Goal: Task Accomplishment & Management: Manage account settings

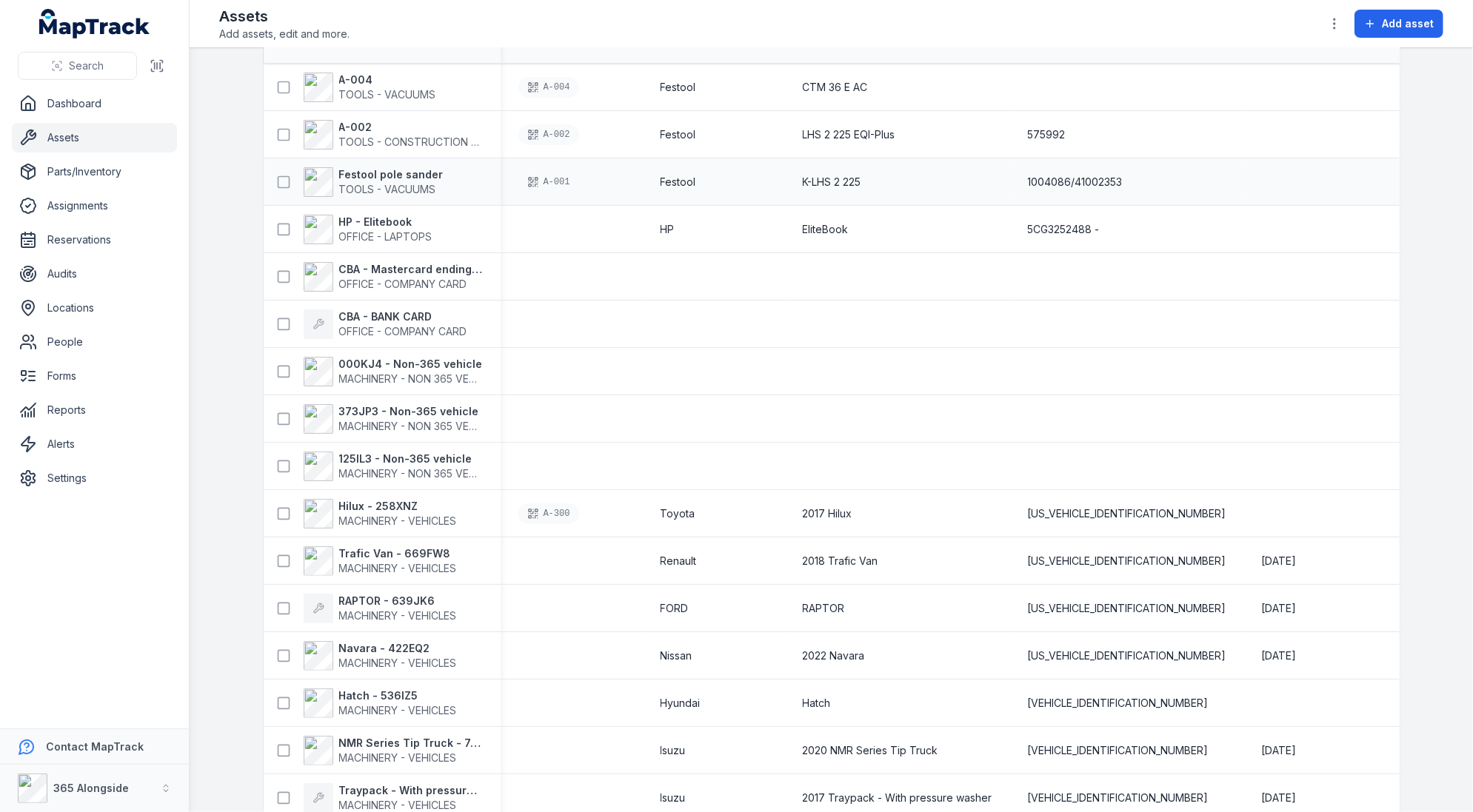
scroll to position [201, 0]
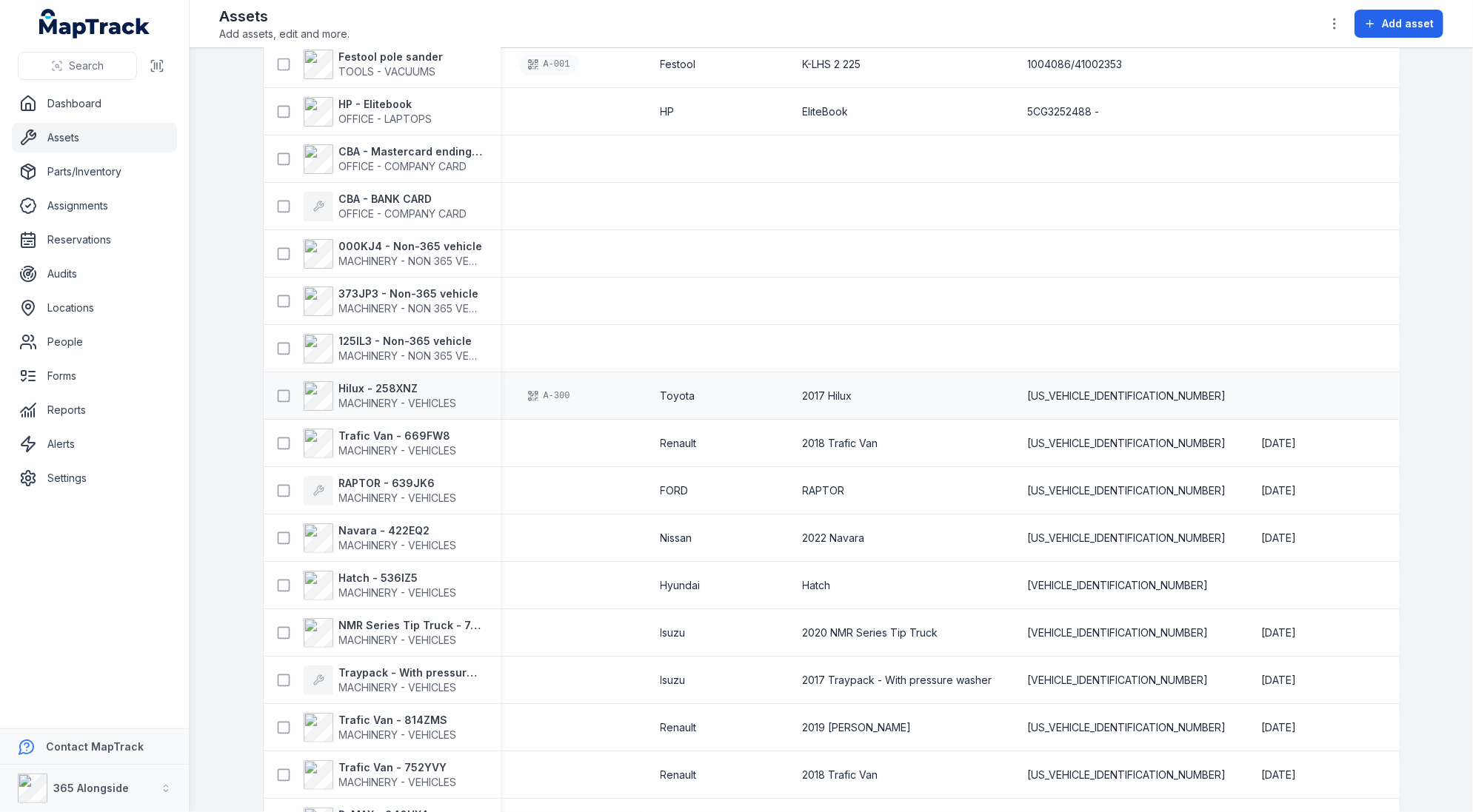
click at [581, 386] on div "A-300" at bounding box center [571, 396] width 107 height 21
click at [571, 368] on div at bounding box center [571, 368] width 0 height 0
click at [633, 393] on div "A-300" at bounding box center [571, 396] width 142 height 33
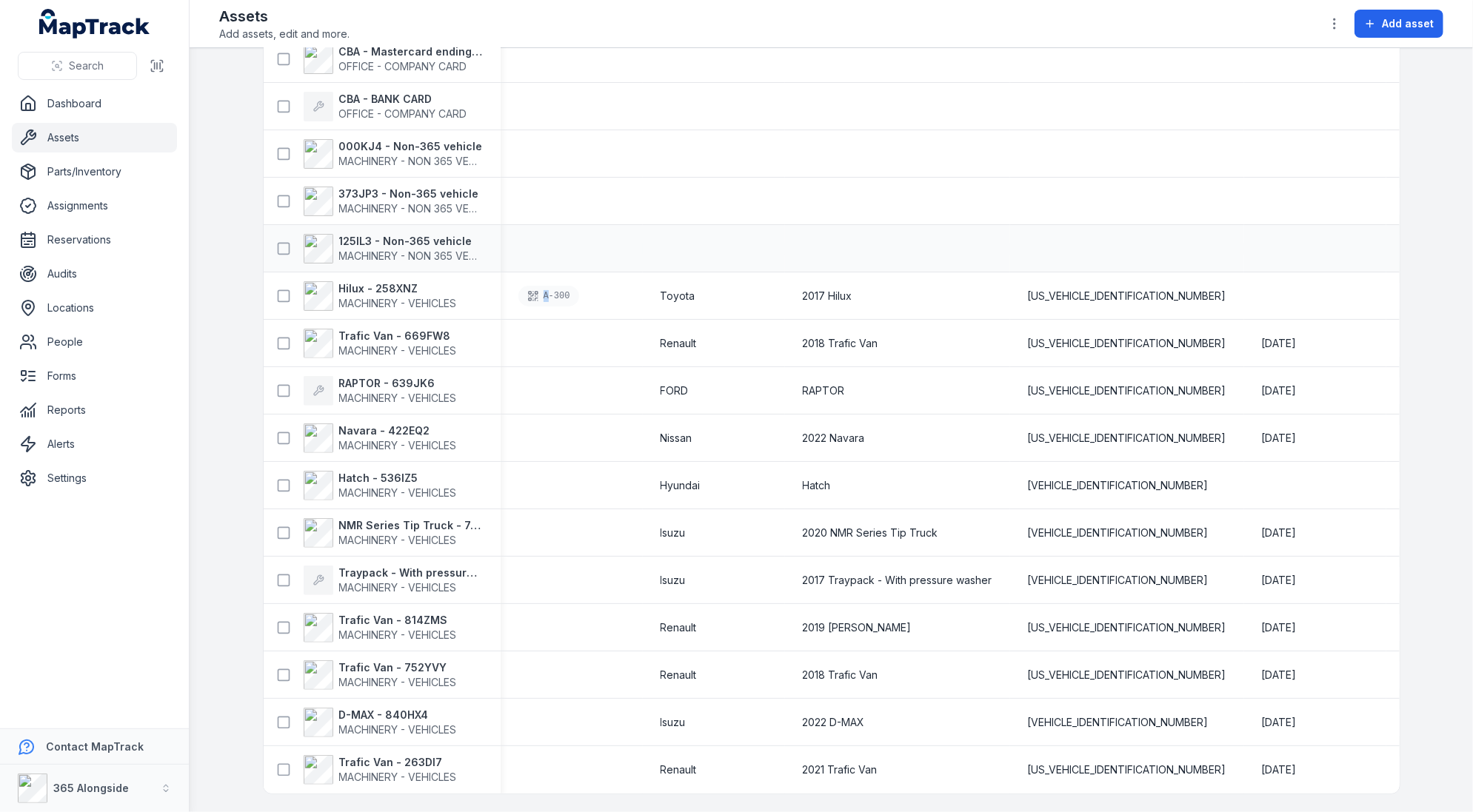
scroll to position [62, 0]
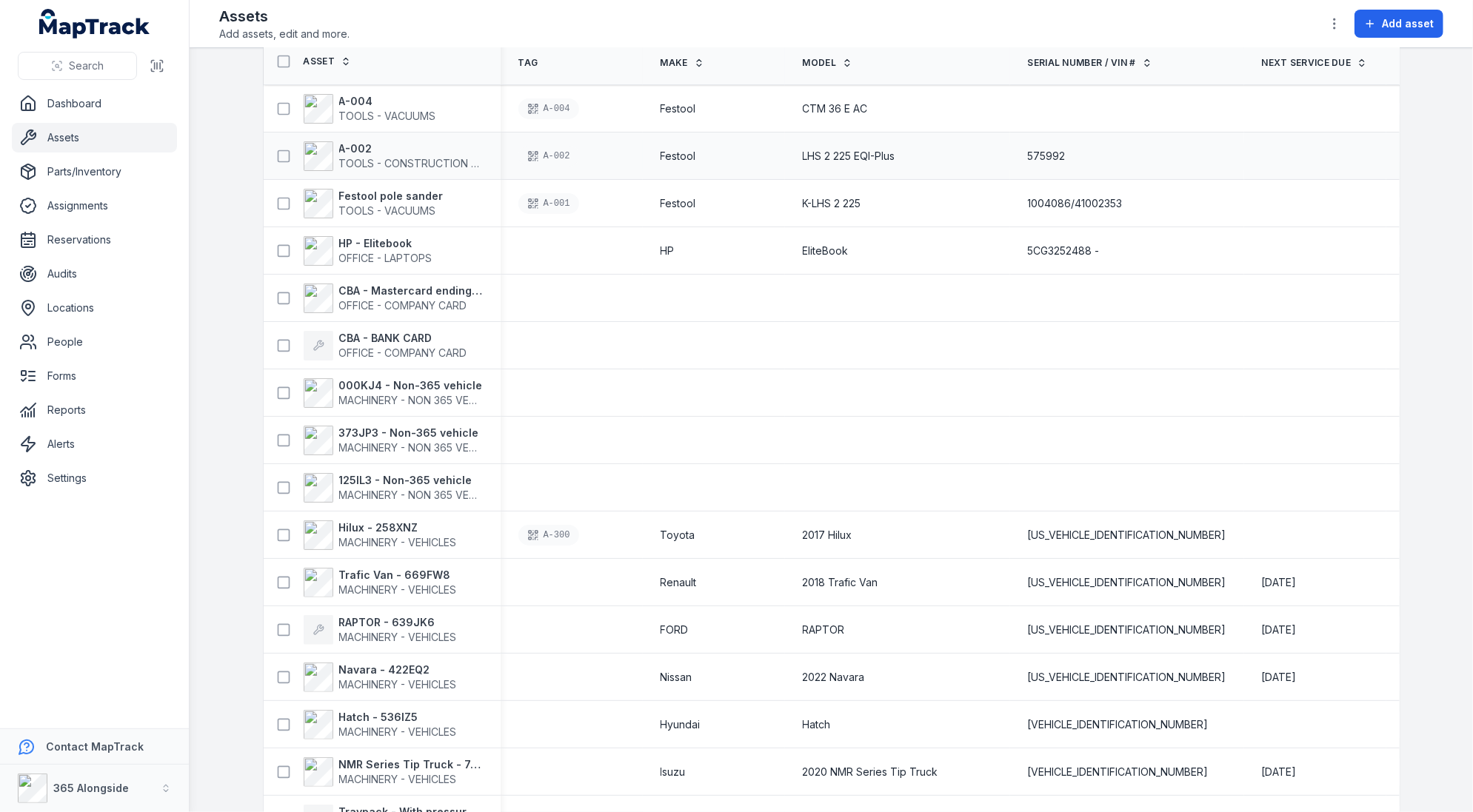
click at [556, 152] on div "A-002" at bounding box center [549, 156] width 61 height 21
click at [556, 103] on div "A-004" at bounding box center [549, 109] width 61 height 21
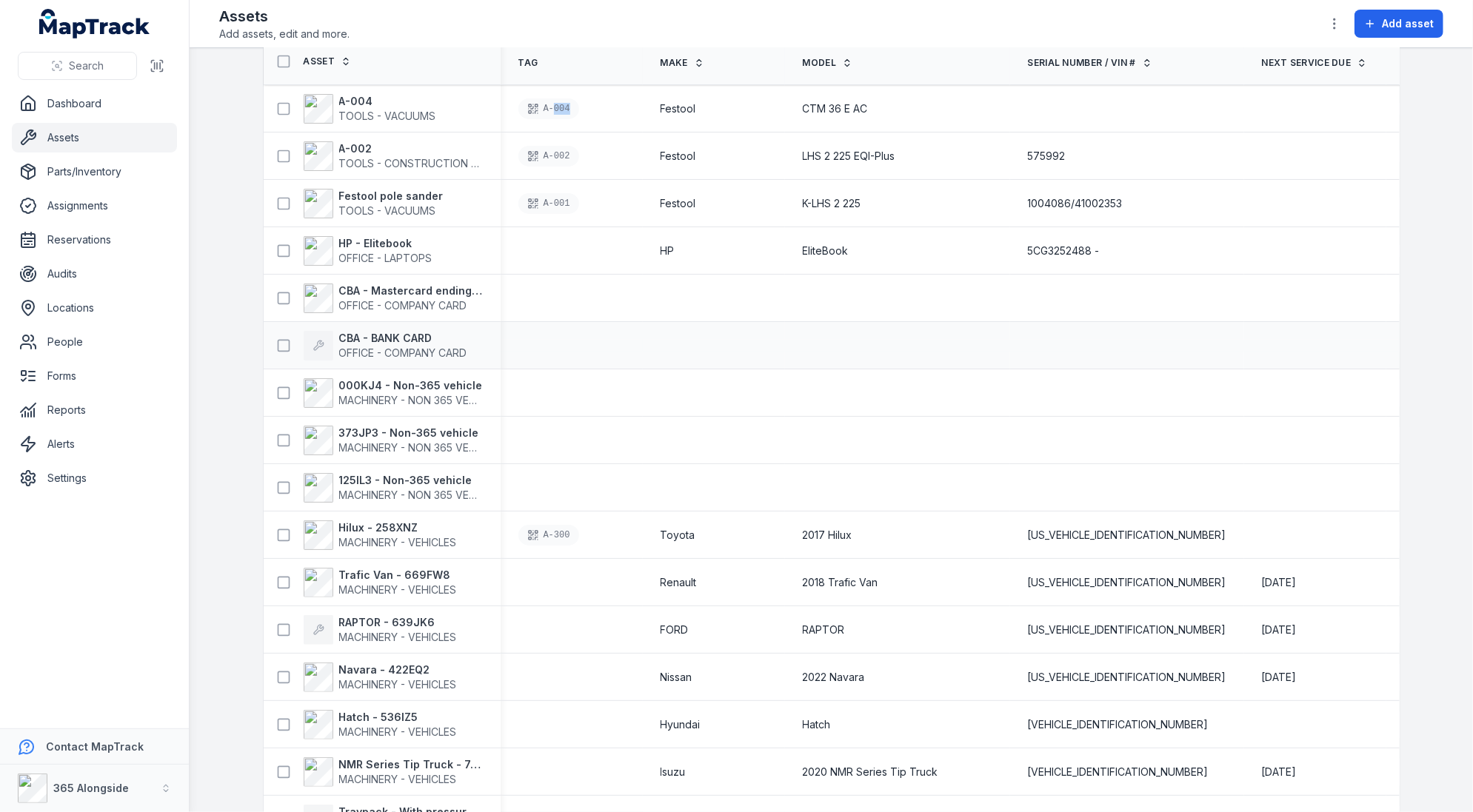
scroll to position [135, 0]
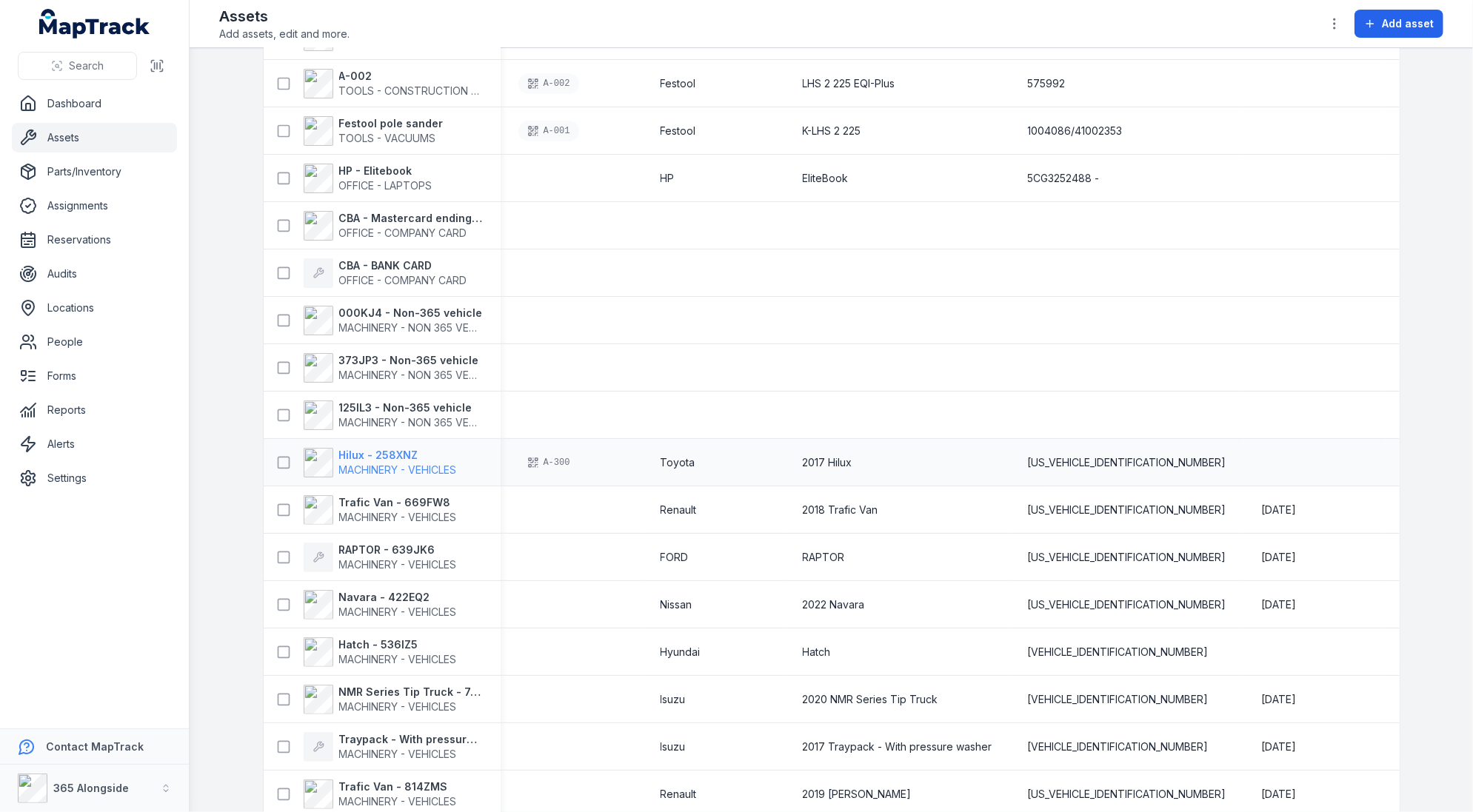
click at [409, 457] on strong "Hilux - 258XNZ" at bounding box center [398, 455] width 117 height 15
click at [687, 392] on td at bounding box center [713, 415] width 142 height 47
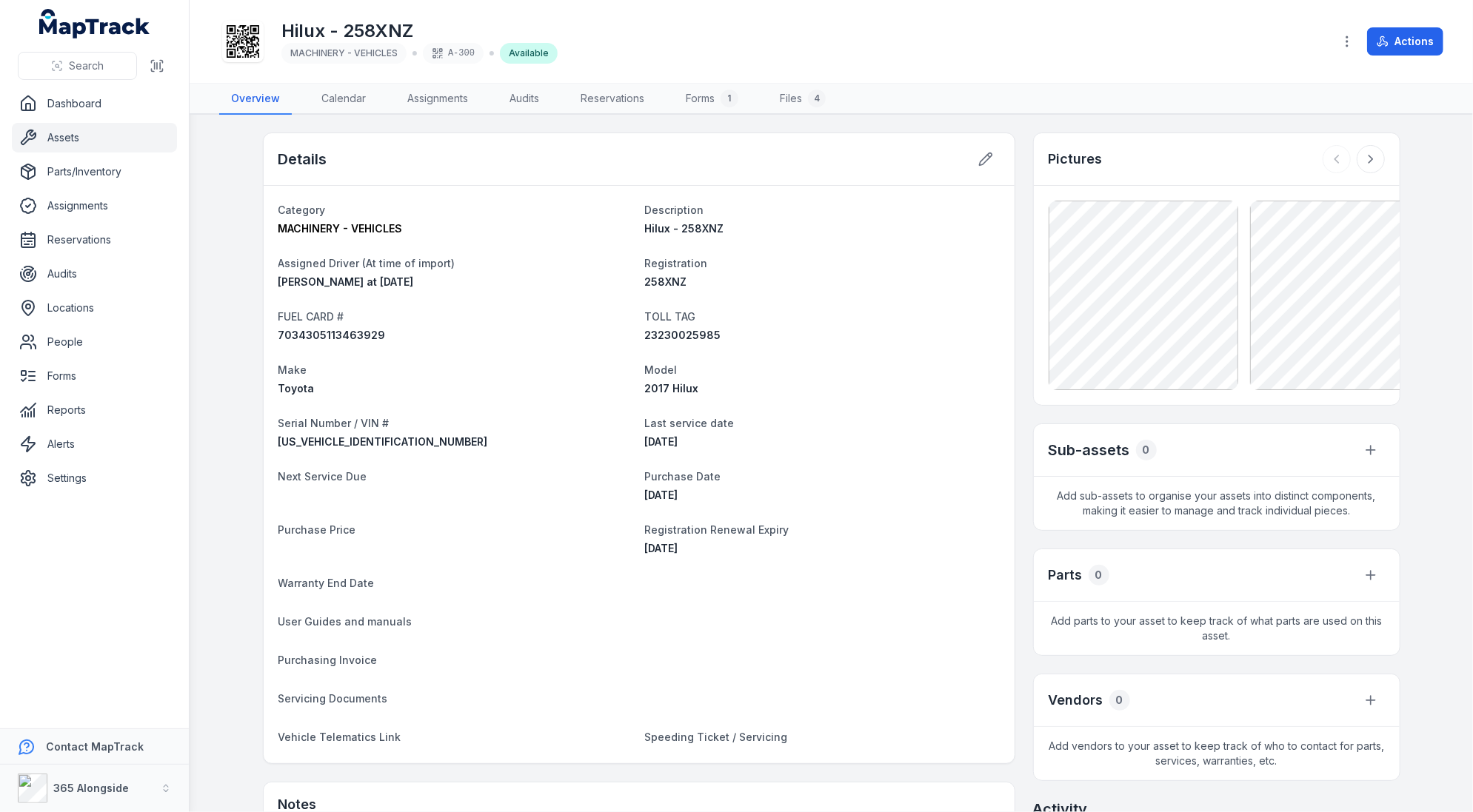
click at [261, 57] on div at bounding box center [243, 41] width 41 height 41
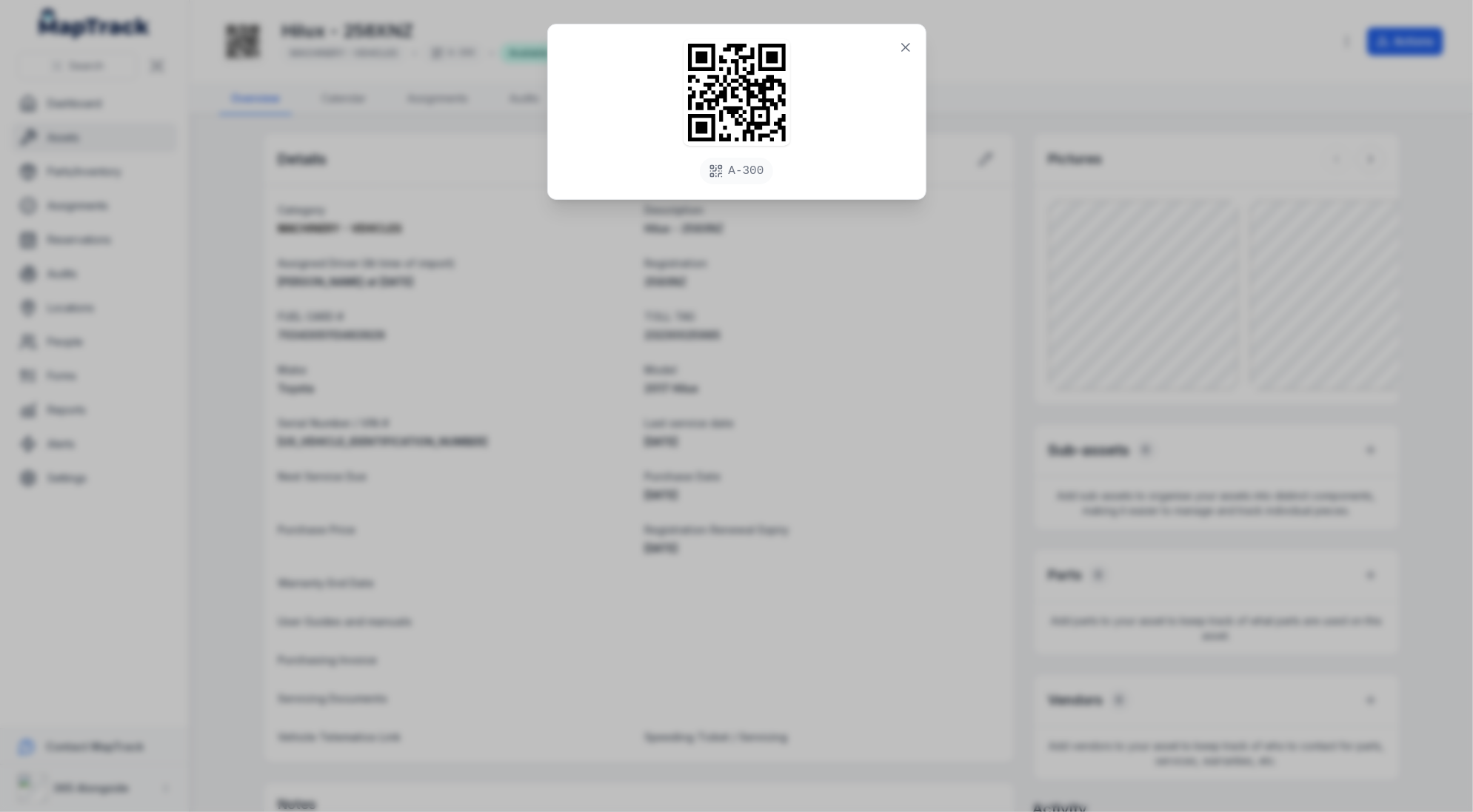
click at [891, 471] on div "A-300" at bounding box center [736, 406] width 1473 height 812
click at [912, 405] on div "A-300" at bounding box center [736, 406] width 1473 height 812
click at [911, 49] on icon at bounding box center [905, 47] width 15 height 15
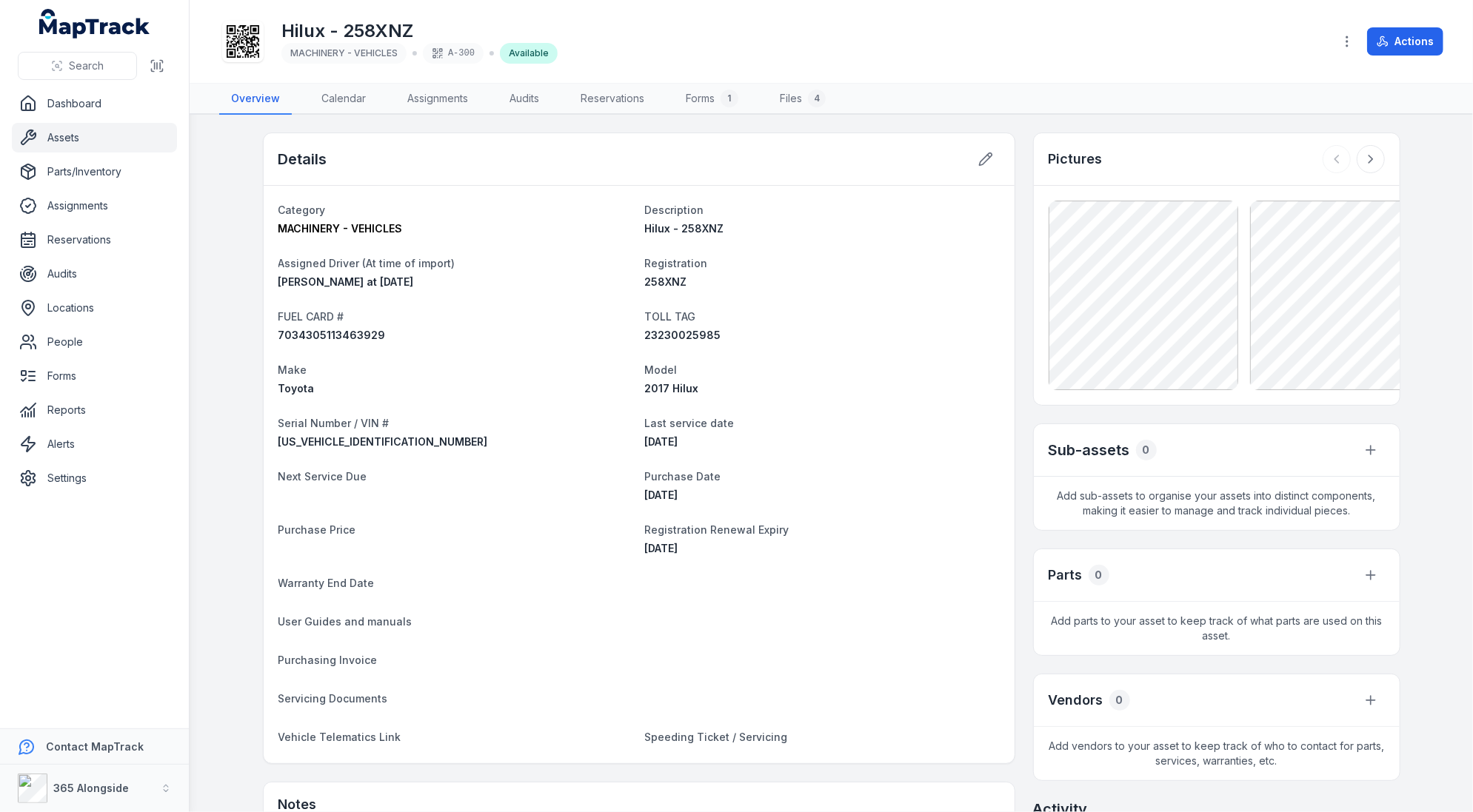
click at [930, 351] on dl "Category MACHINERY - VEHICLES Description Hilux - 258XNZ Assigned Driver (At ti…" at bounding box center [638, 474] width 721 height 548
click at [130, 135] on link "Assets" at bounding box center [94, 138] width 165 height 30
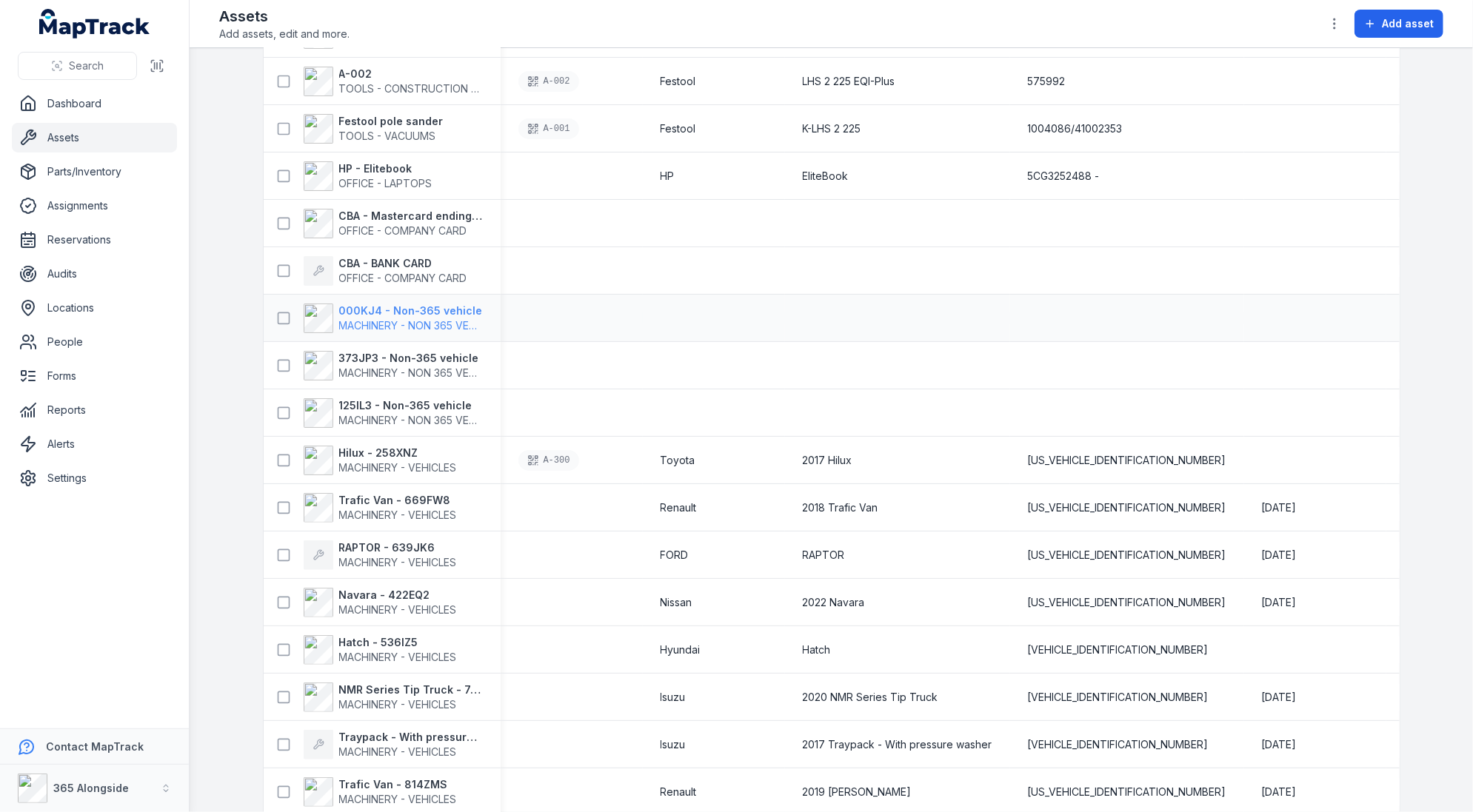
scroll to position [305, 0]
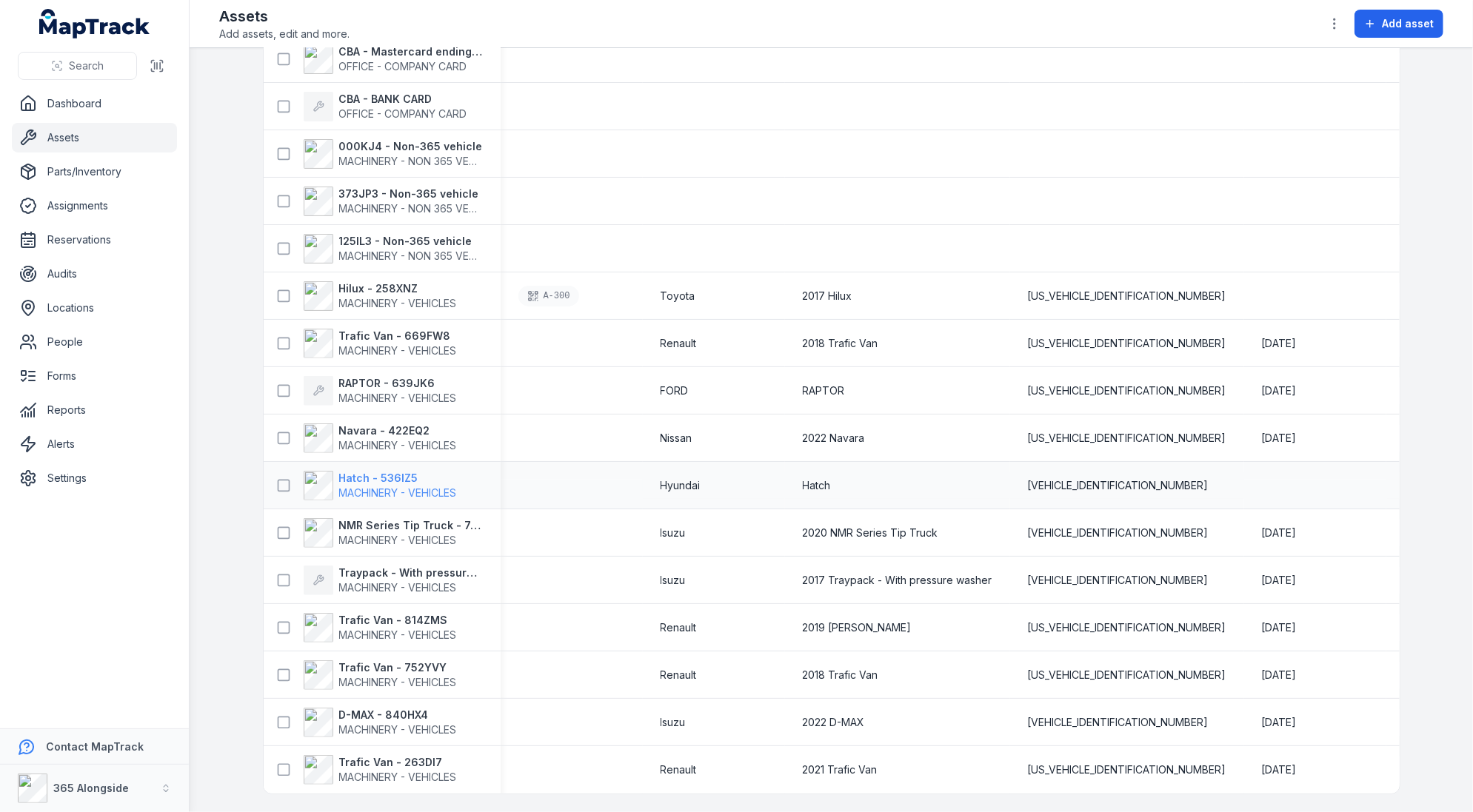
click at [409, 489] on span "MACHINERY - VEHICLES" at bounding box center [398, 492] width 117 height 13
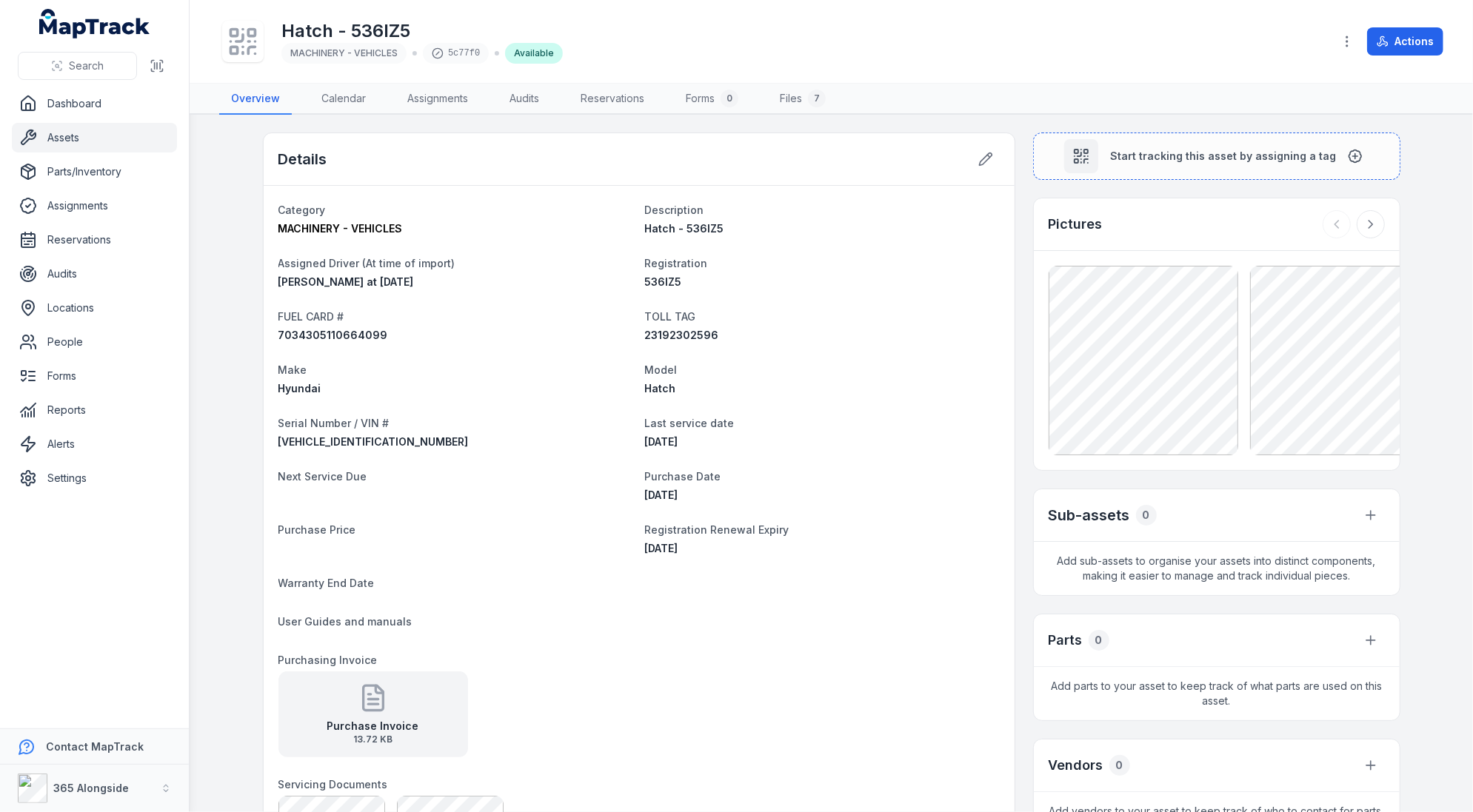
click at [405, 32] on h1 "Hatch - 536IZ5" at bounding box center [421, 32] width 281 height 24
click at [108, 132] on link "Assets" at bounding box center [94, 138] width 165 height 30
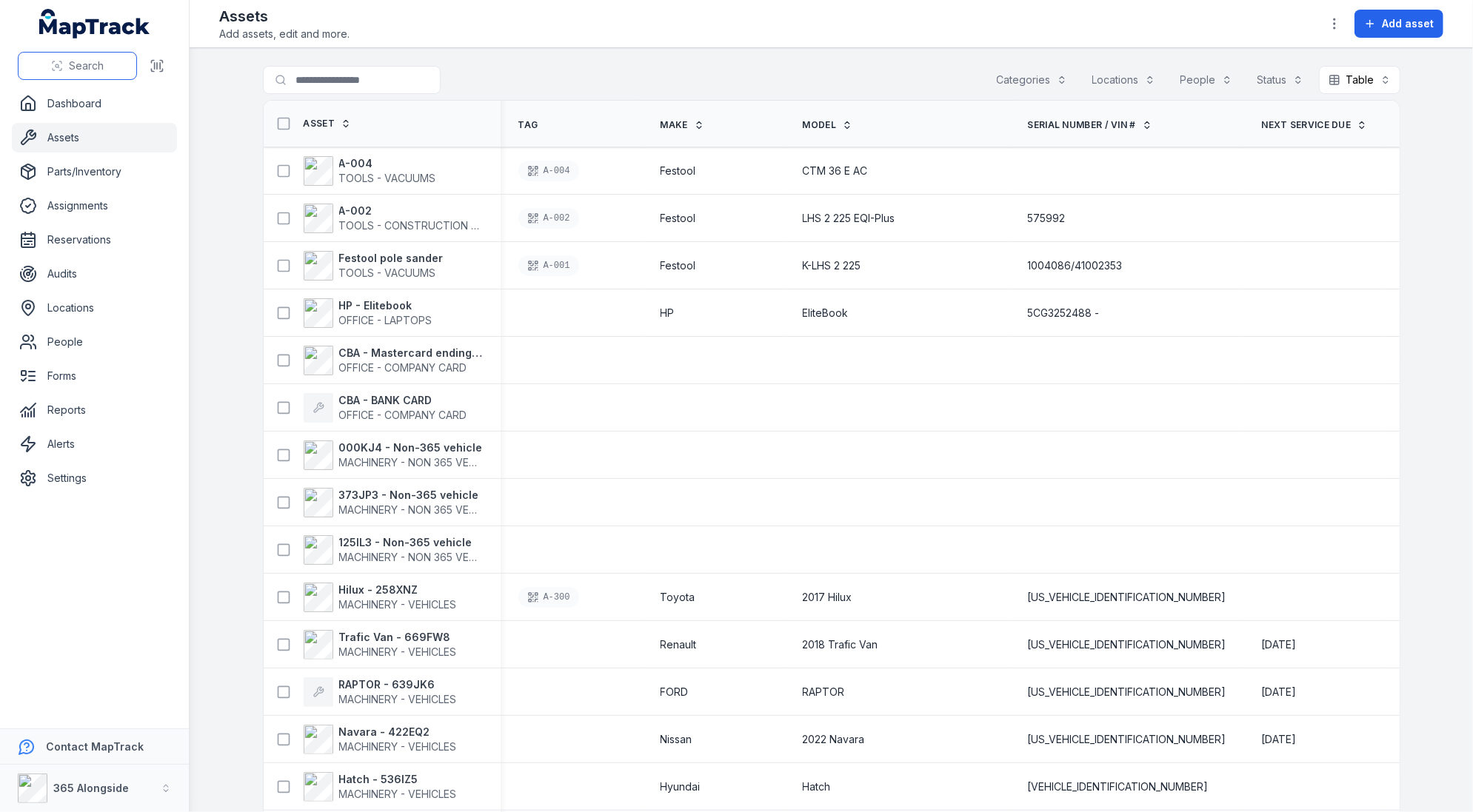
click at [104, 73] on button "Search" at bounding box center [77, 66] width 119 height 29
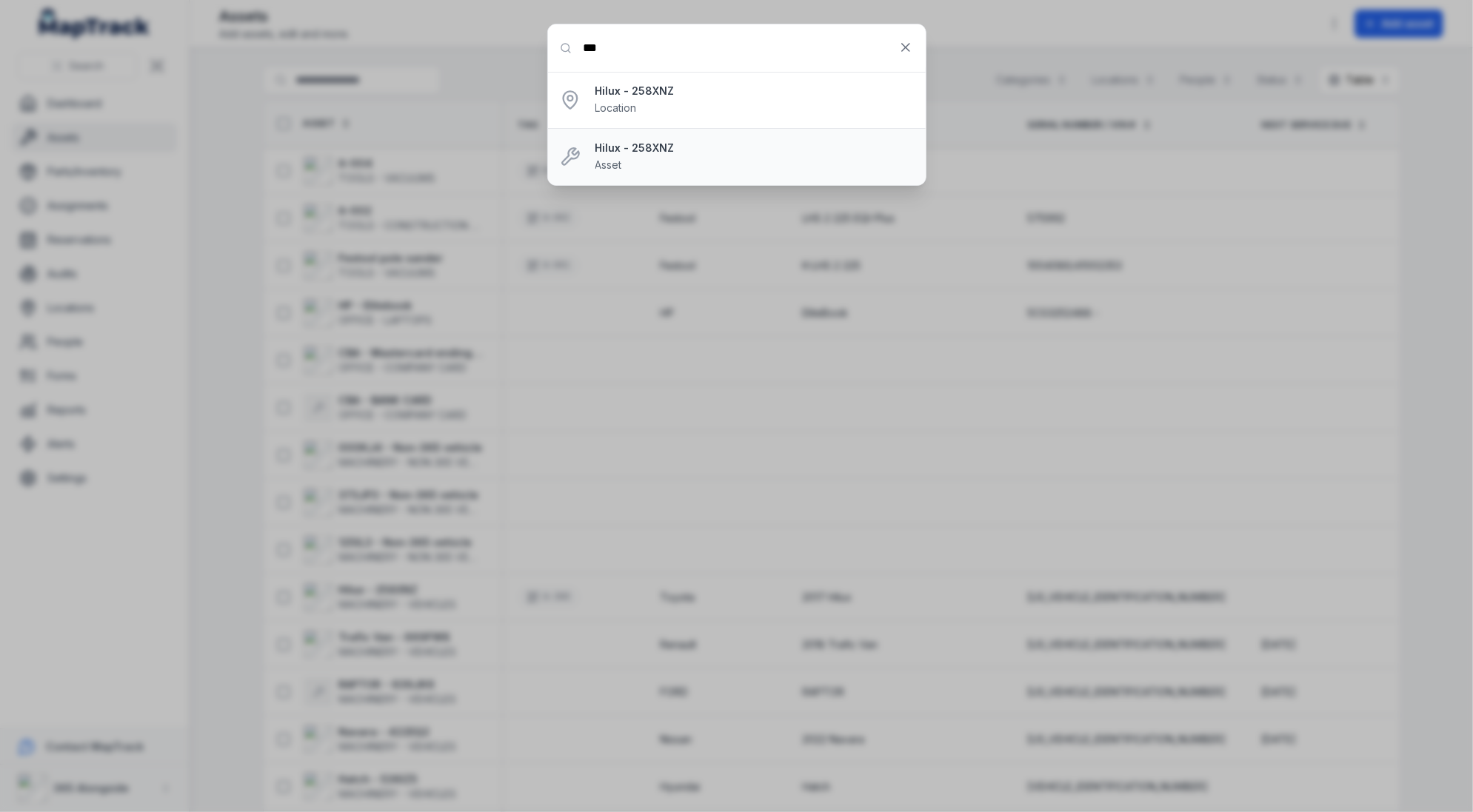
type input "***"
click at [644, 143] on strong "Hilux - 258XNZ" at bounding box center [754, 148] width 319 height 15
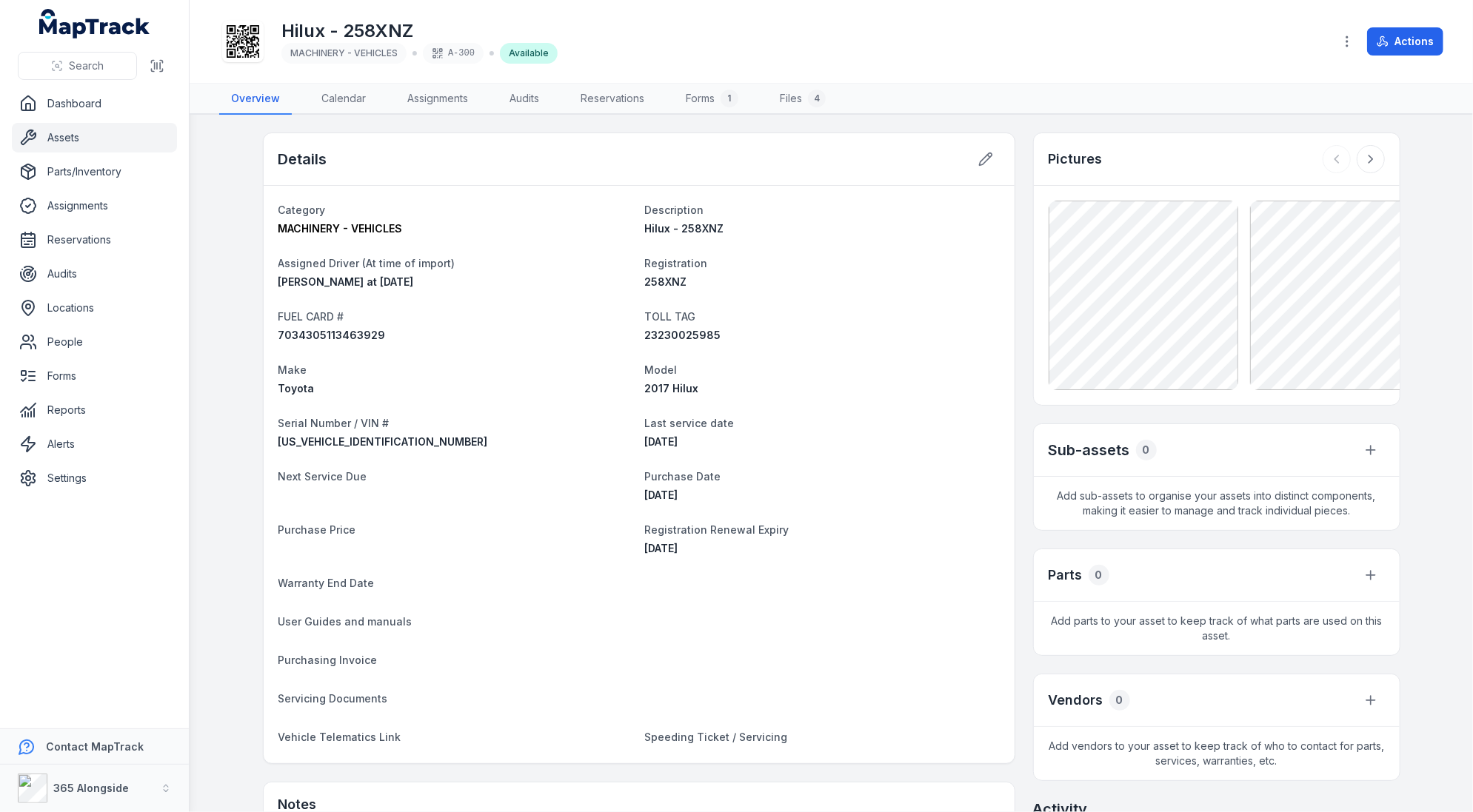
click at [255, 51] on icon at bounding box center [243, 41] width 33 height 33
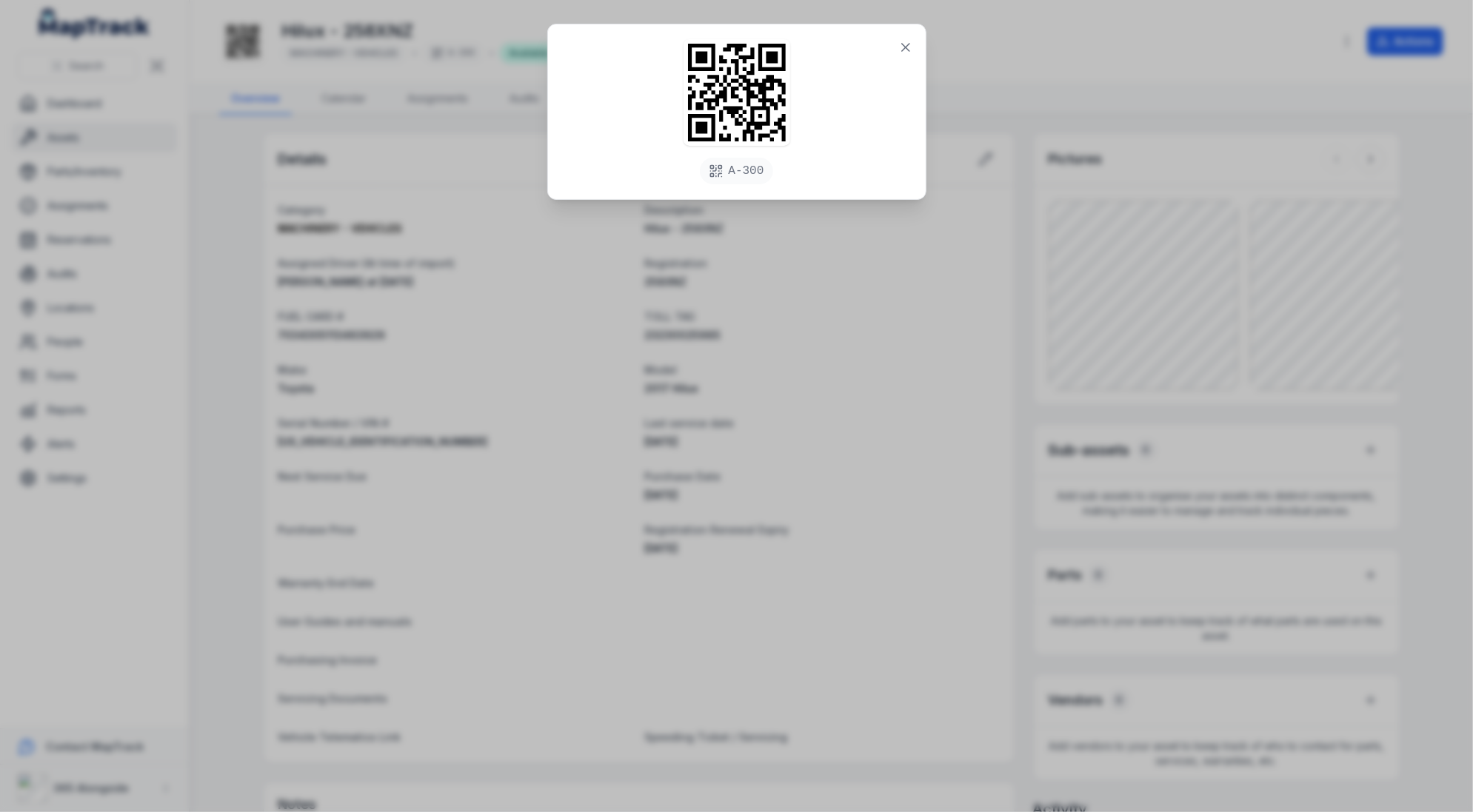
click at [638, 344] on div "A-300" at bounding box center [736, 406] width 1473 height 812
click at [899, 46] on icon at bounding box center [905, 47] width 15 height 15
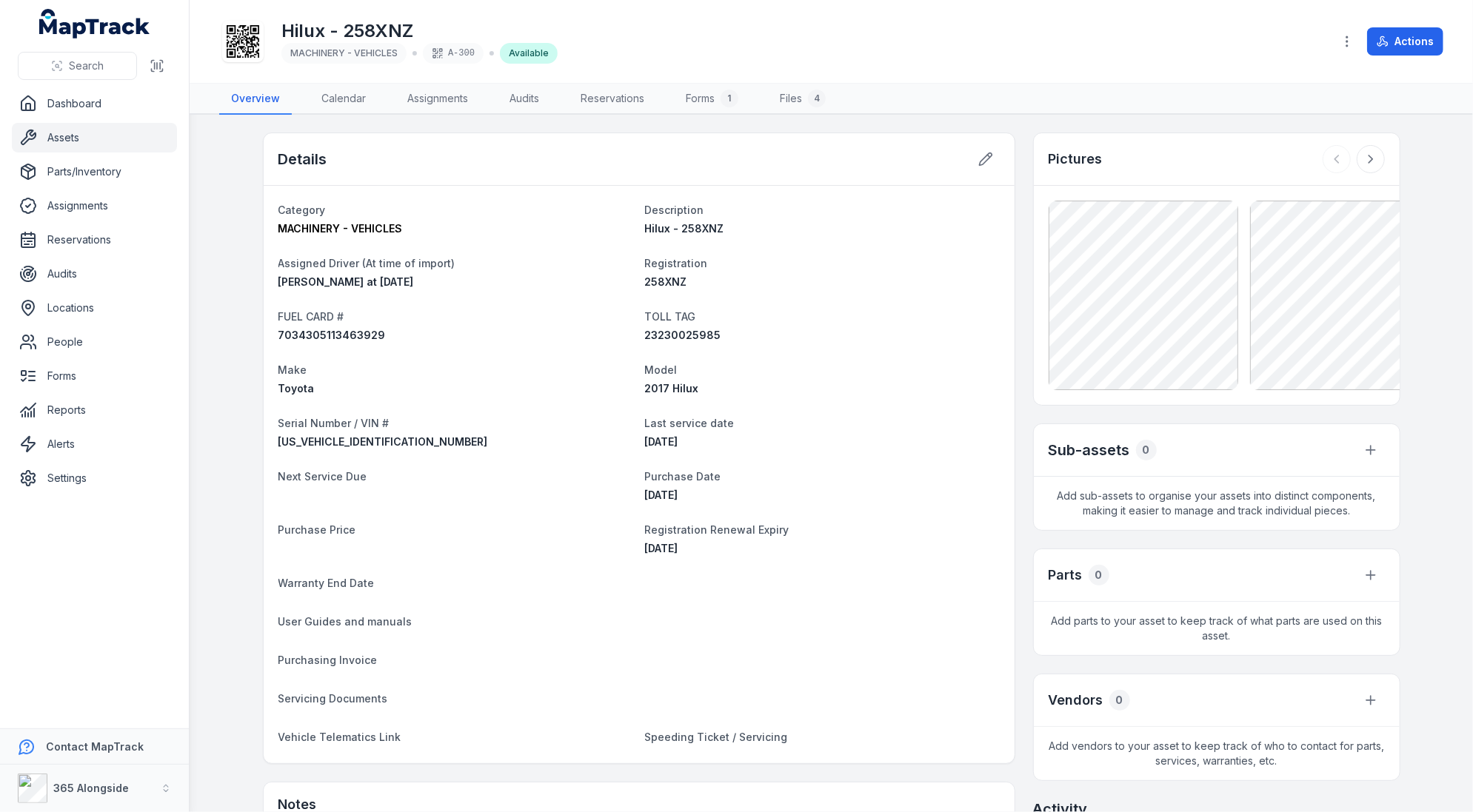
click at [100, 142] on link "Assets" at bounding box center [94, 138] width 165 height 30
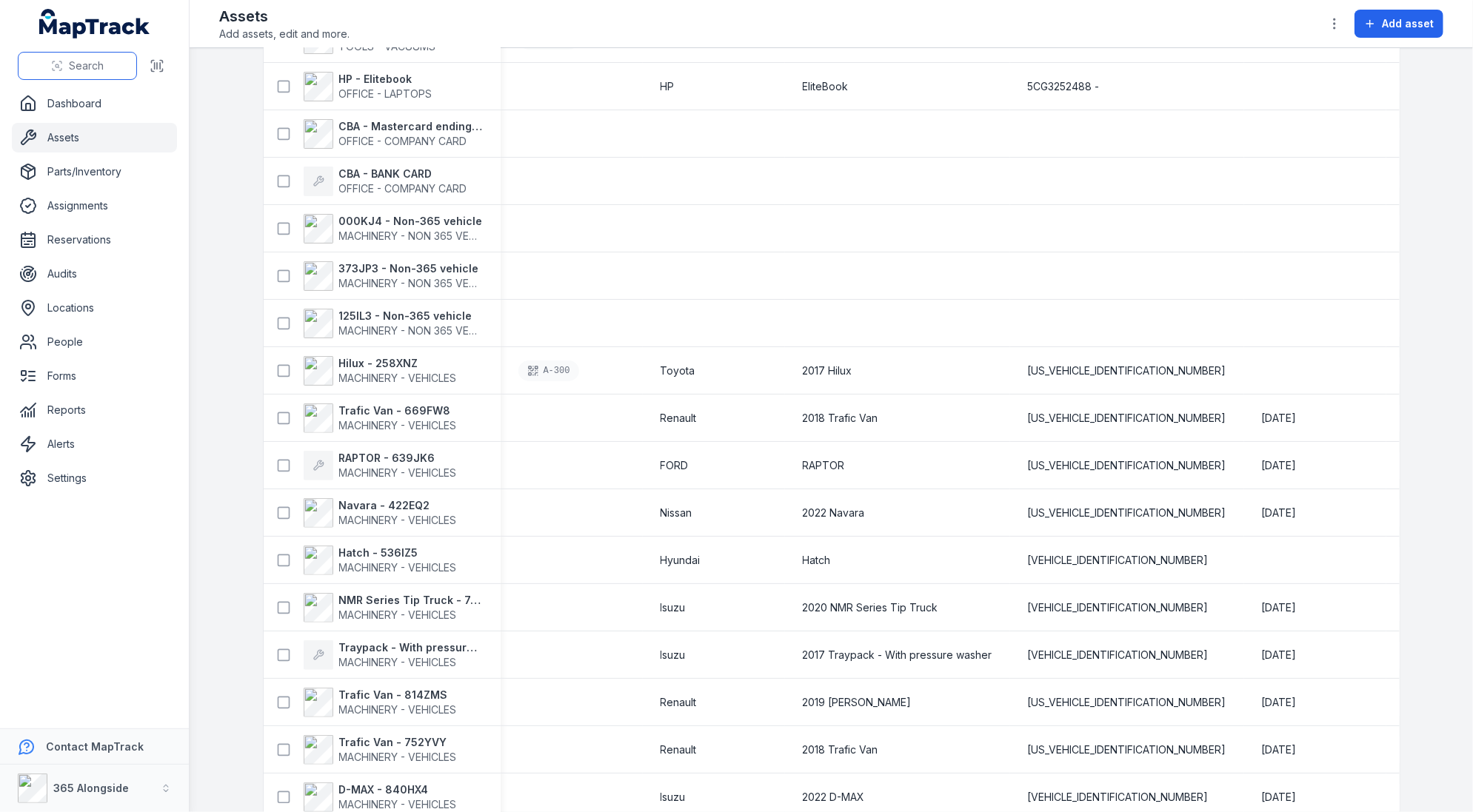
click at [110, 78] on button "Search" at bounding box center [77, 66] width 119 height 29
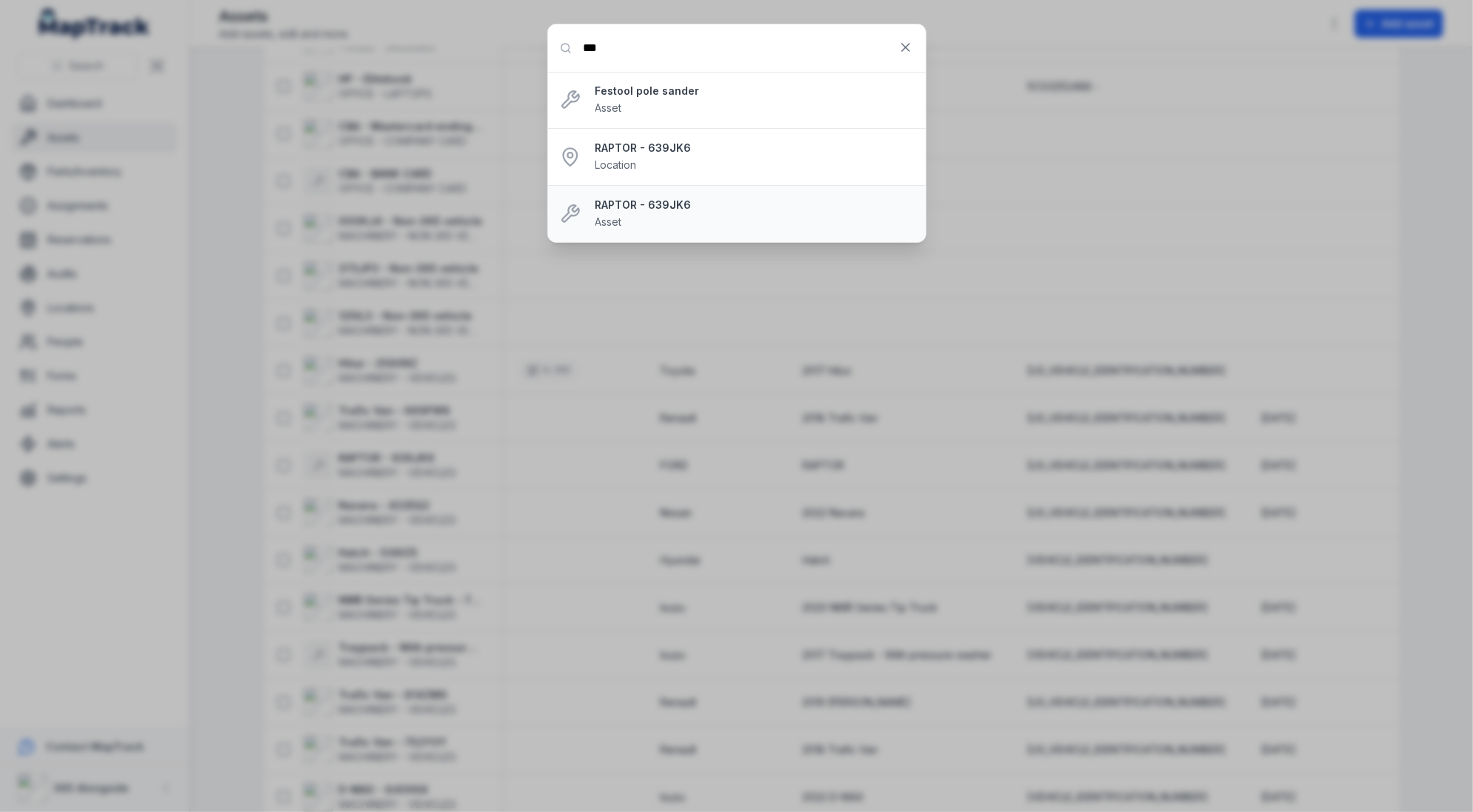
type input "***"
click at [656, 205] on strong "RAPTOR - 639JK6" at bounding box center [754, 204] width 319 height 15
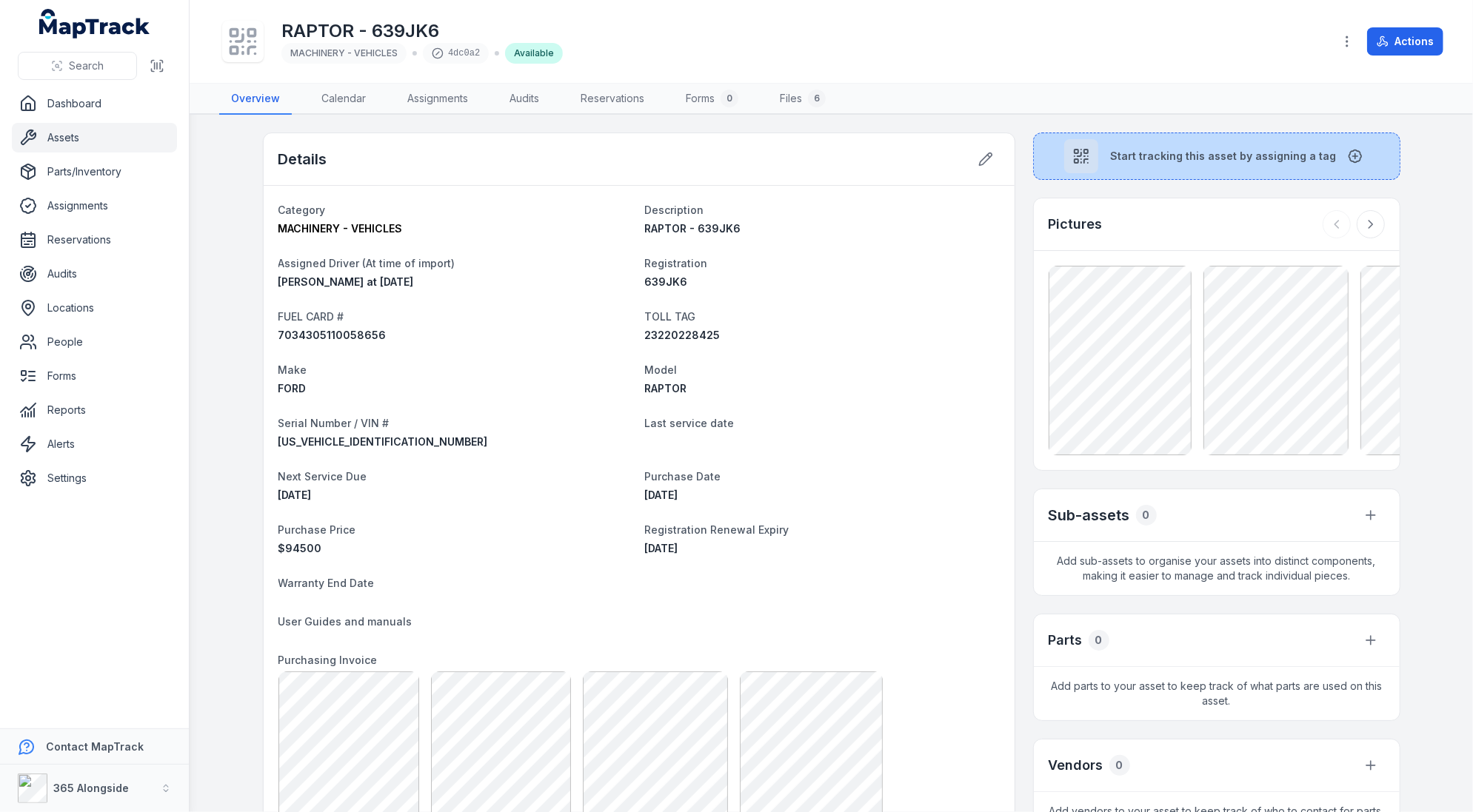
click at [1165, 155] on span "Start tracking this asset by assigning a tag" at bounding box center [1222, 156] width 226 height 15
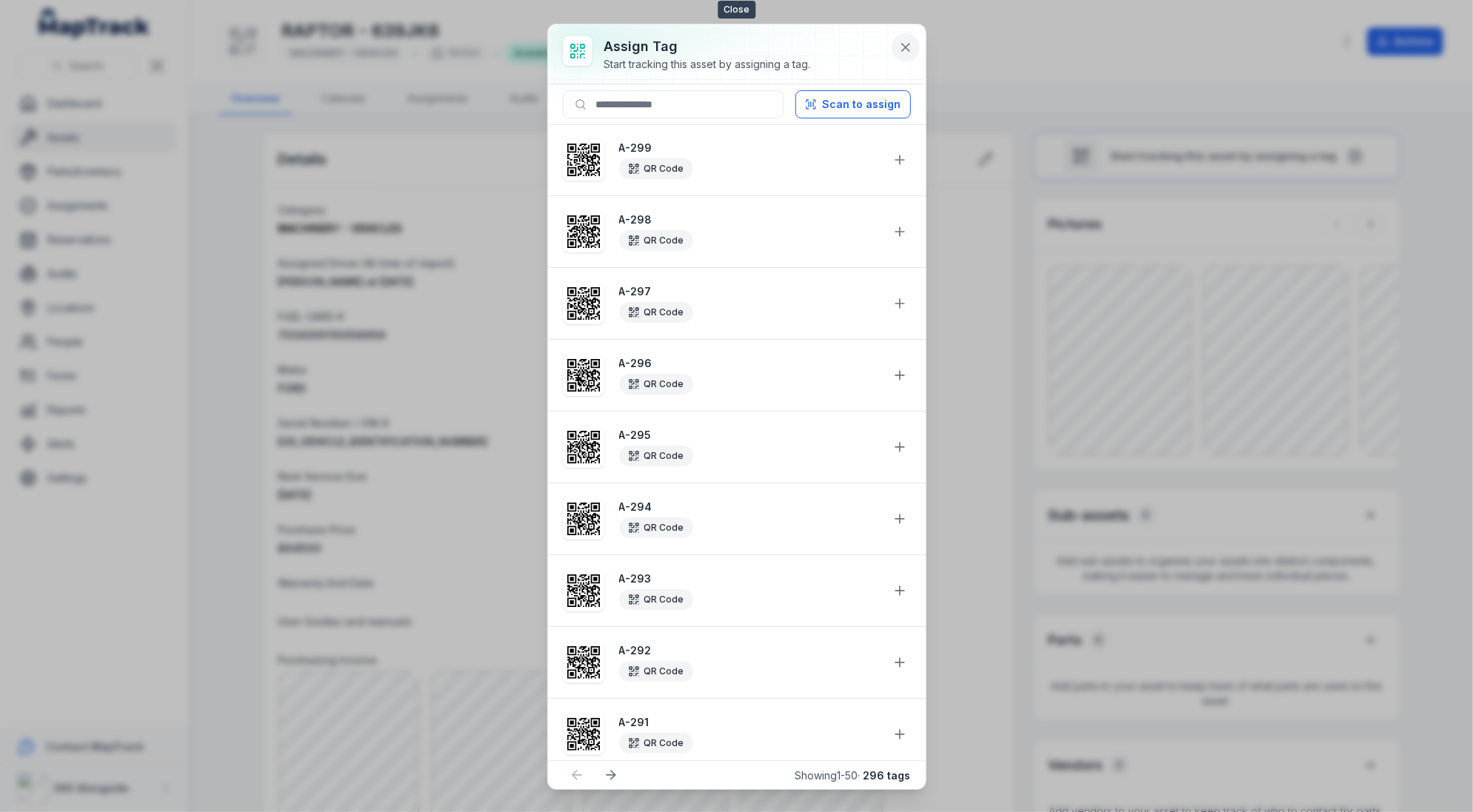
click at [905, 49] on icon at bounding box center [905, 47] width 15 height 15
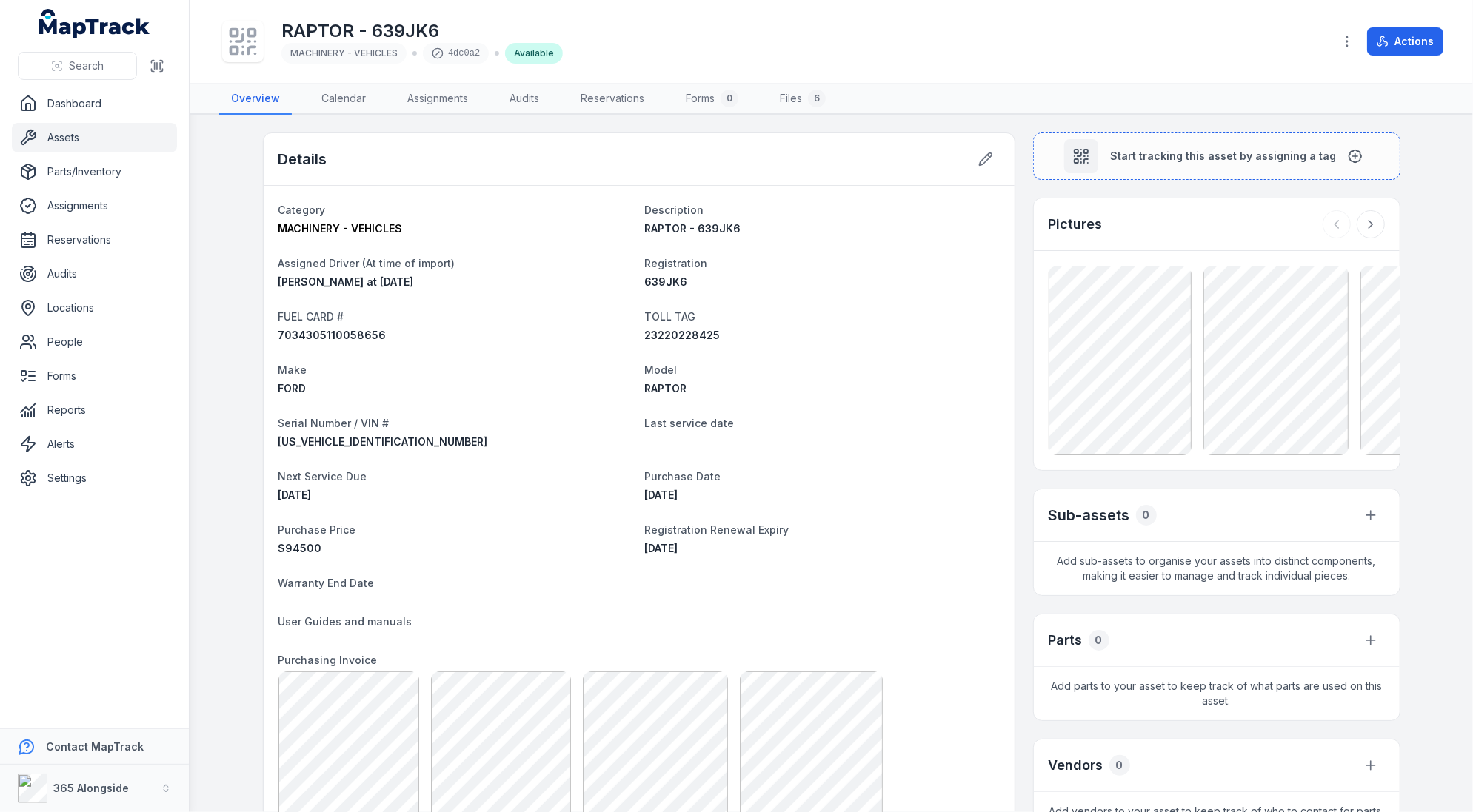
click at [875, 305] on dl "Category MACHINERY - VEHICLES Description RAPTOR - 639JK6 Assigned Driver (At t…" at bounding box center [638, 612] width 721 height 823
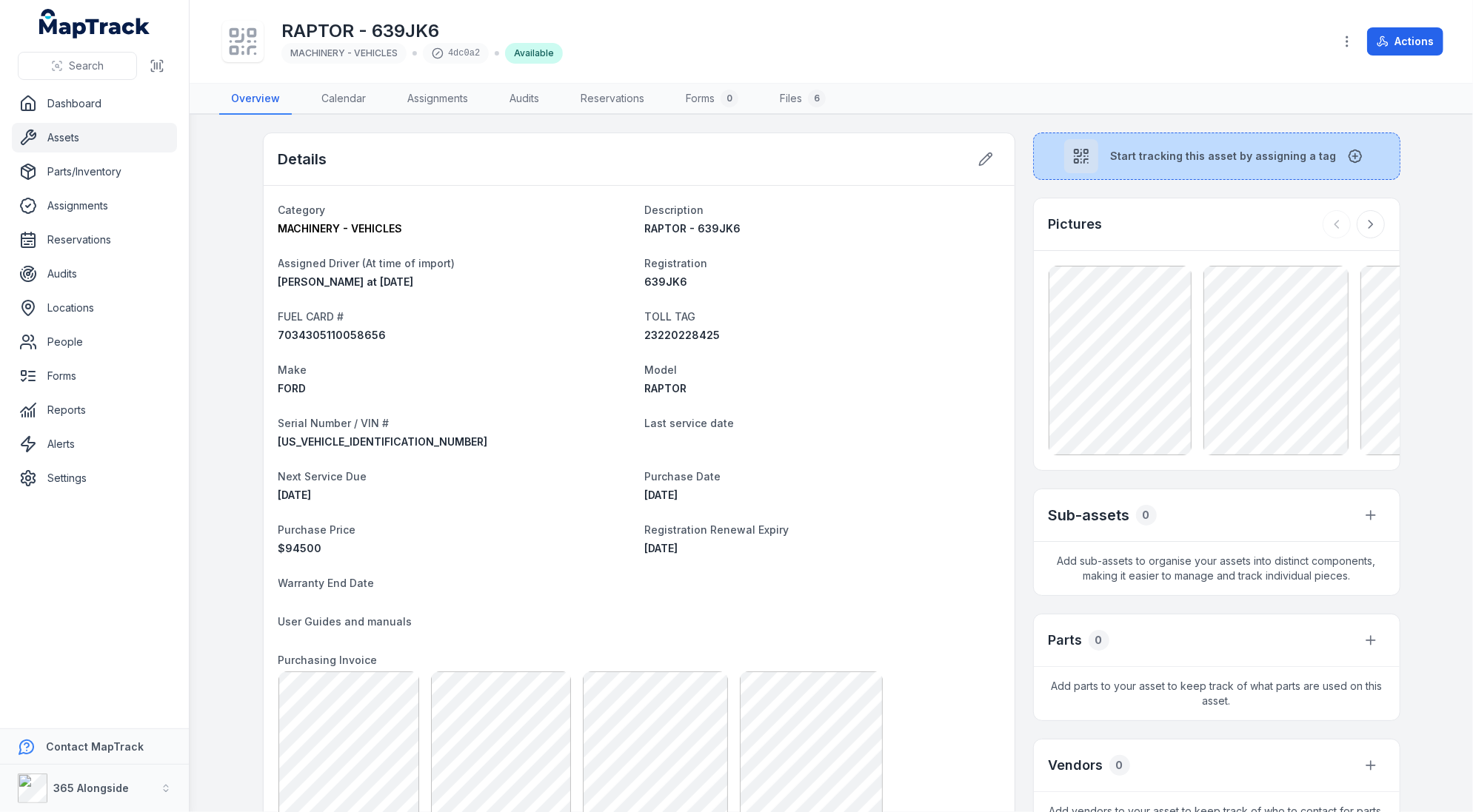
click at [1179, 156] on span "Start tracking this asset by assigning a tag" at bounding box center [1222, 156] width 226 height 15
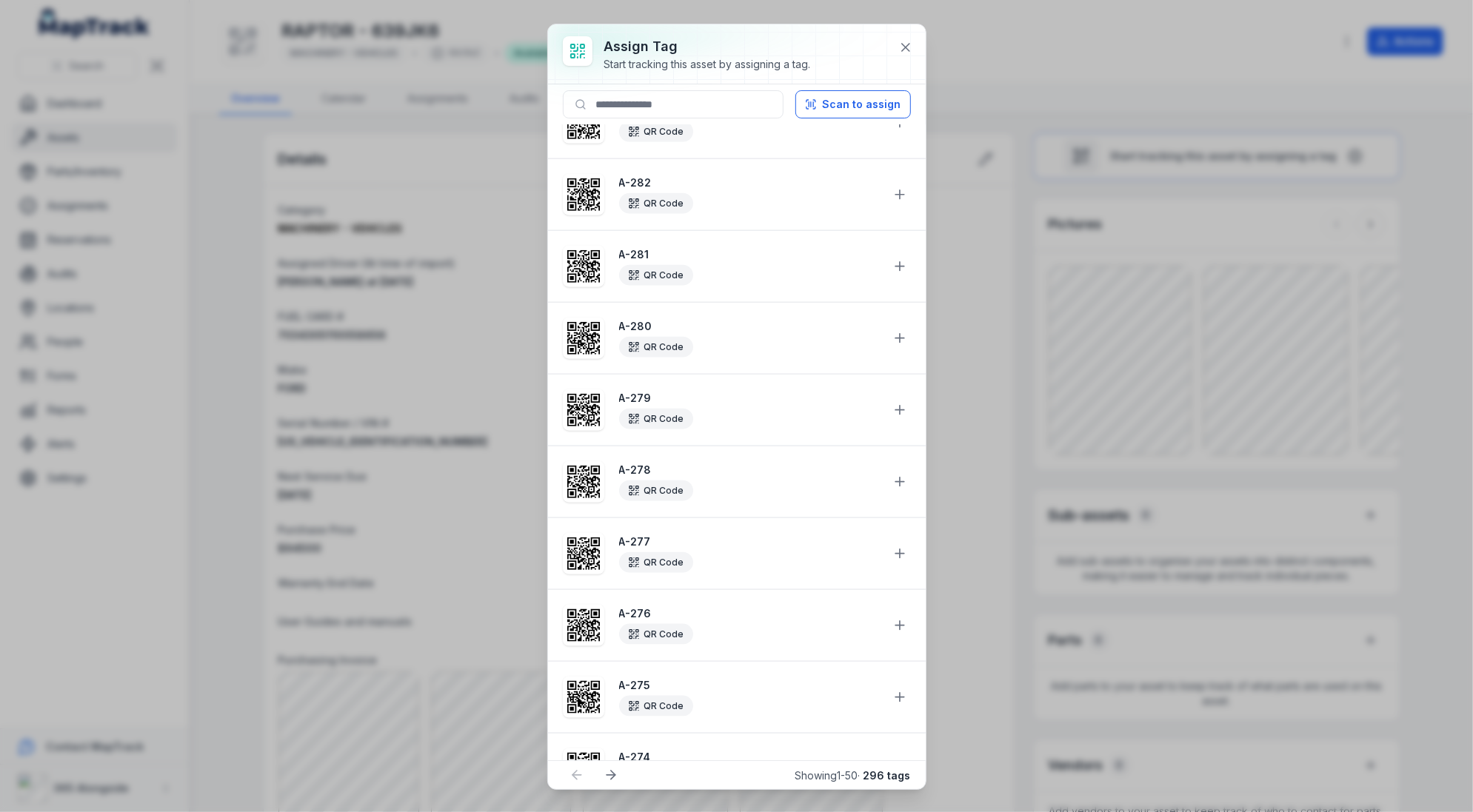
scroll to position [1206, 0]
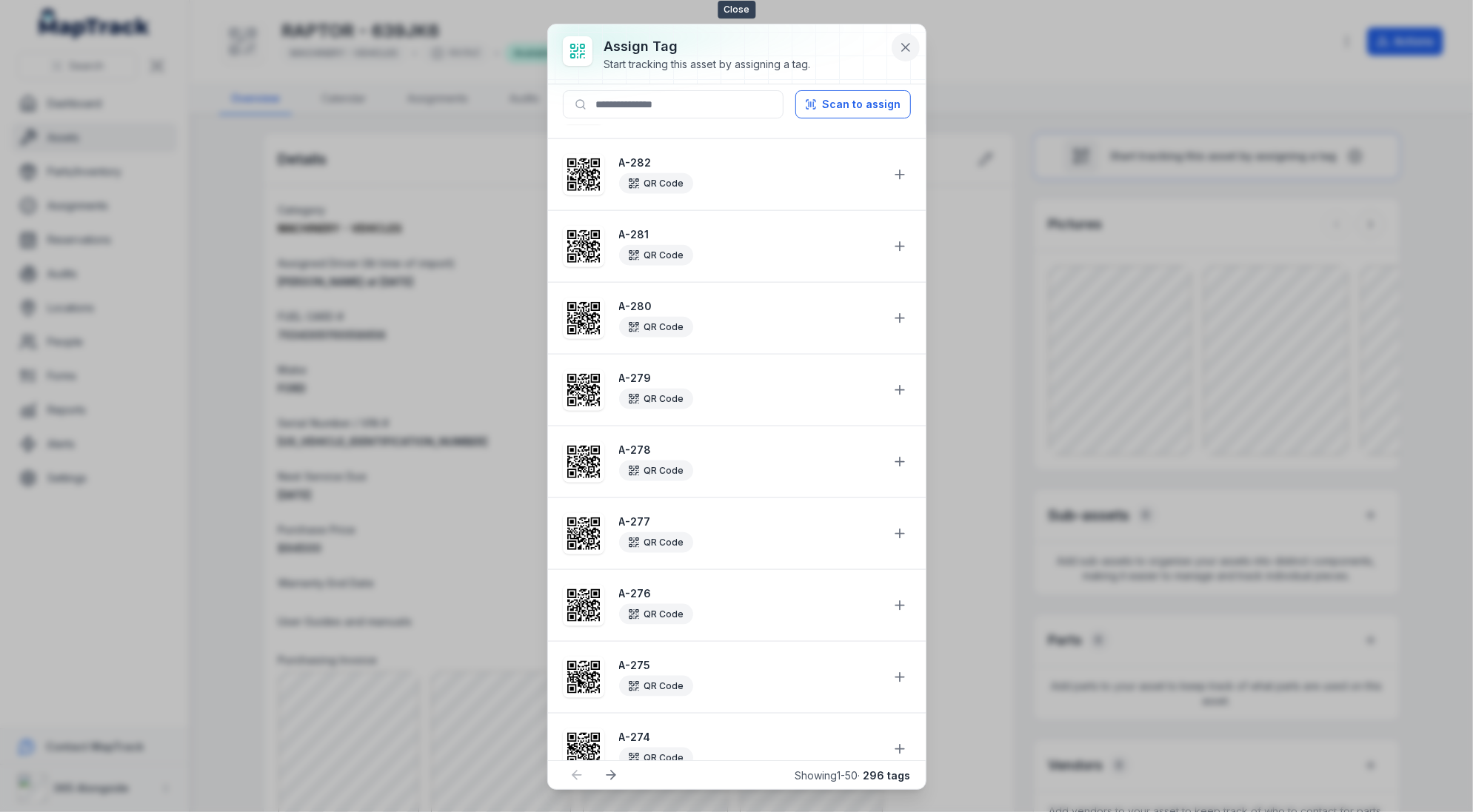
click at [900, 51] on icon at bounding box center [905, 47] width 15 height 15
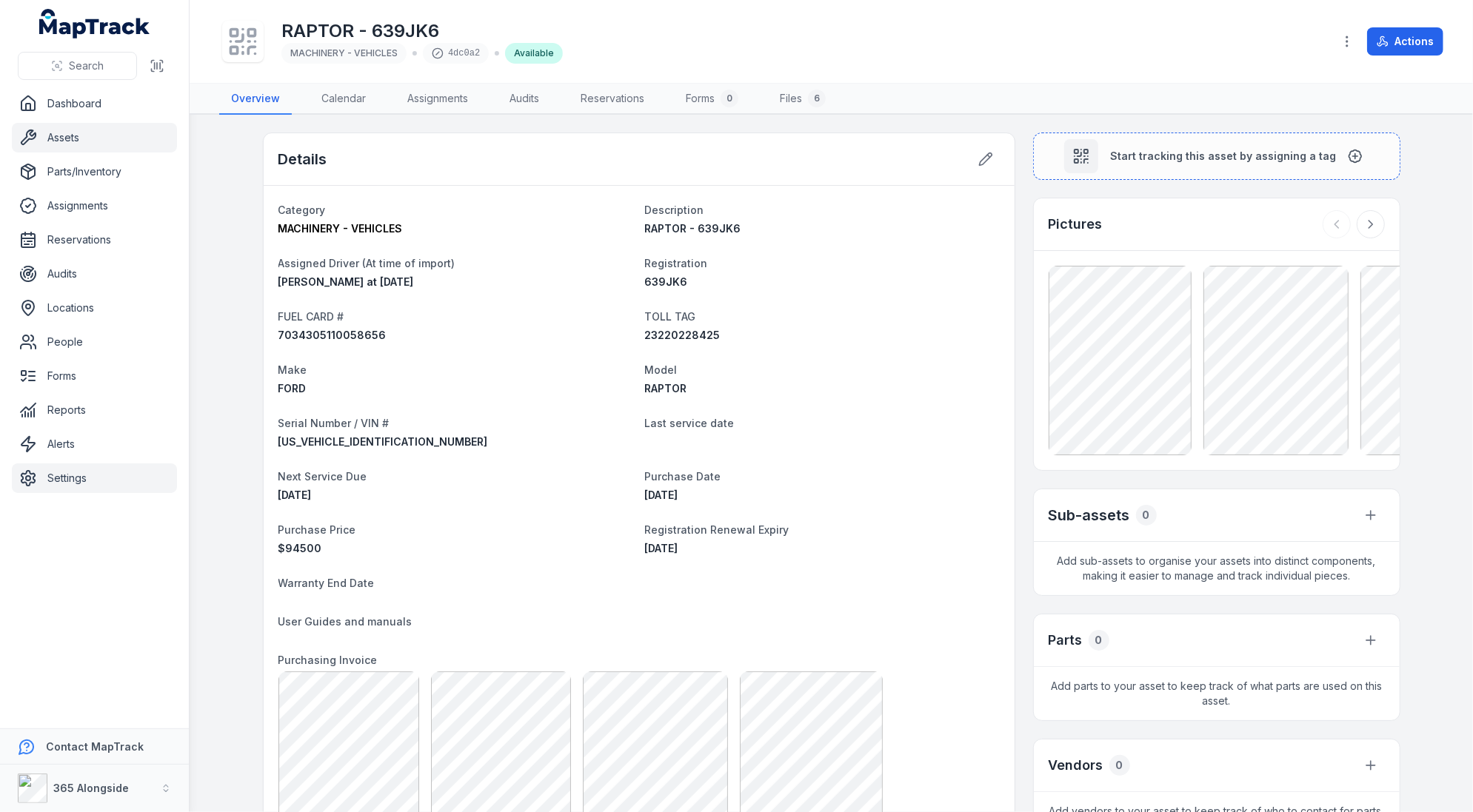
click at [116, 476] on link "Settings" at bounding box center [94, 479] width 165 height 30
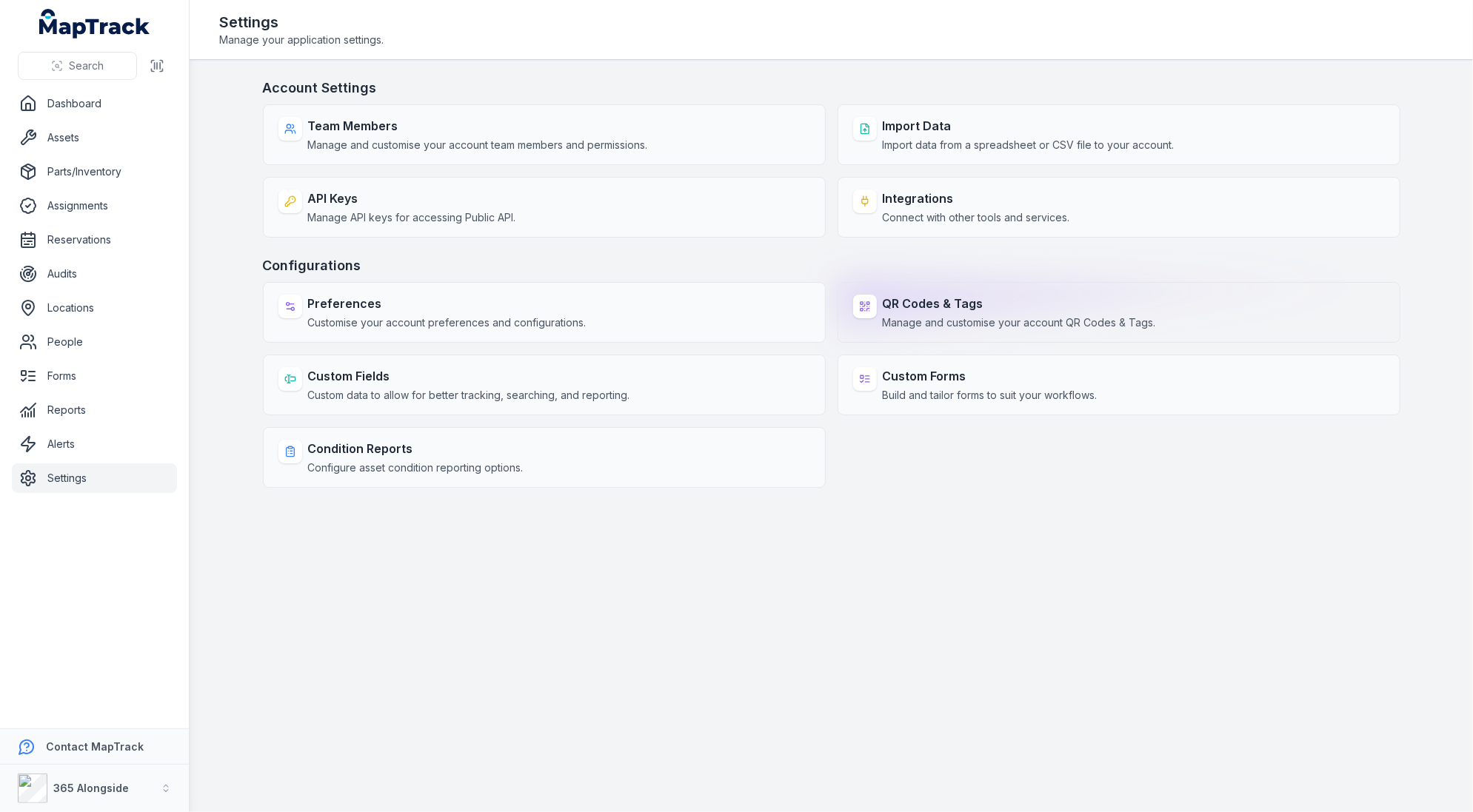
click at [867, 323] on div "QR Codes & Tags Manage and customise your account QR Codes & Tags." at bounding box center [1119, 313] width 562 height 61
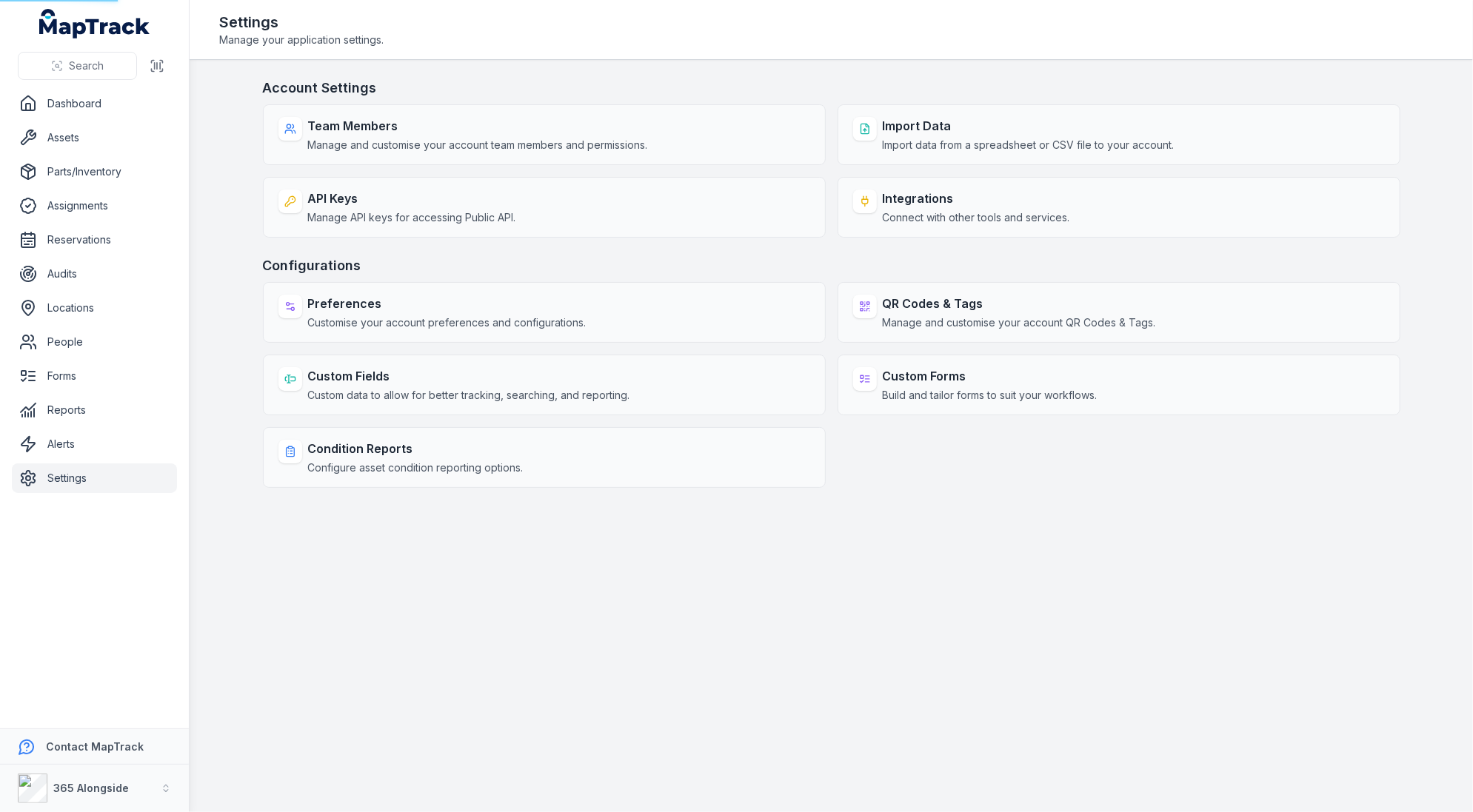
click at [908, 561] on main "Account Settings Team Members Manage and customise your account team members an…" at bounding box center [831, 436] width 1283 height 752
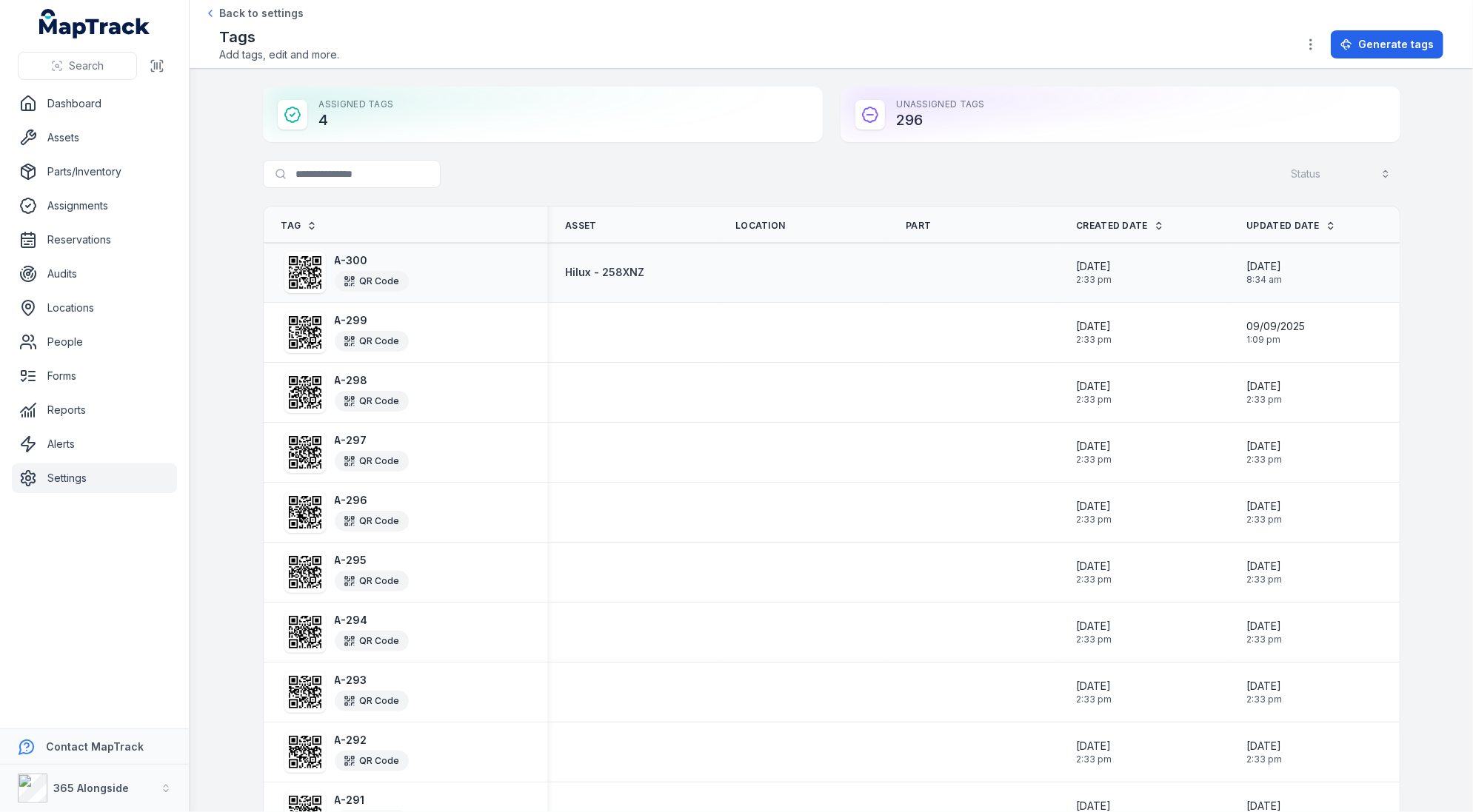
click at [307, 283] on icon at bounding box center [305, 272] width 33 height 33
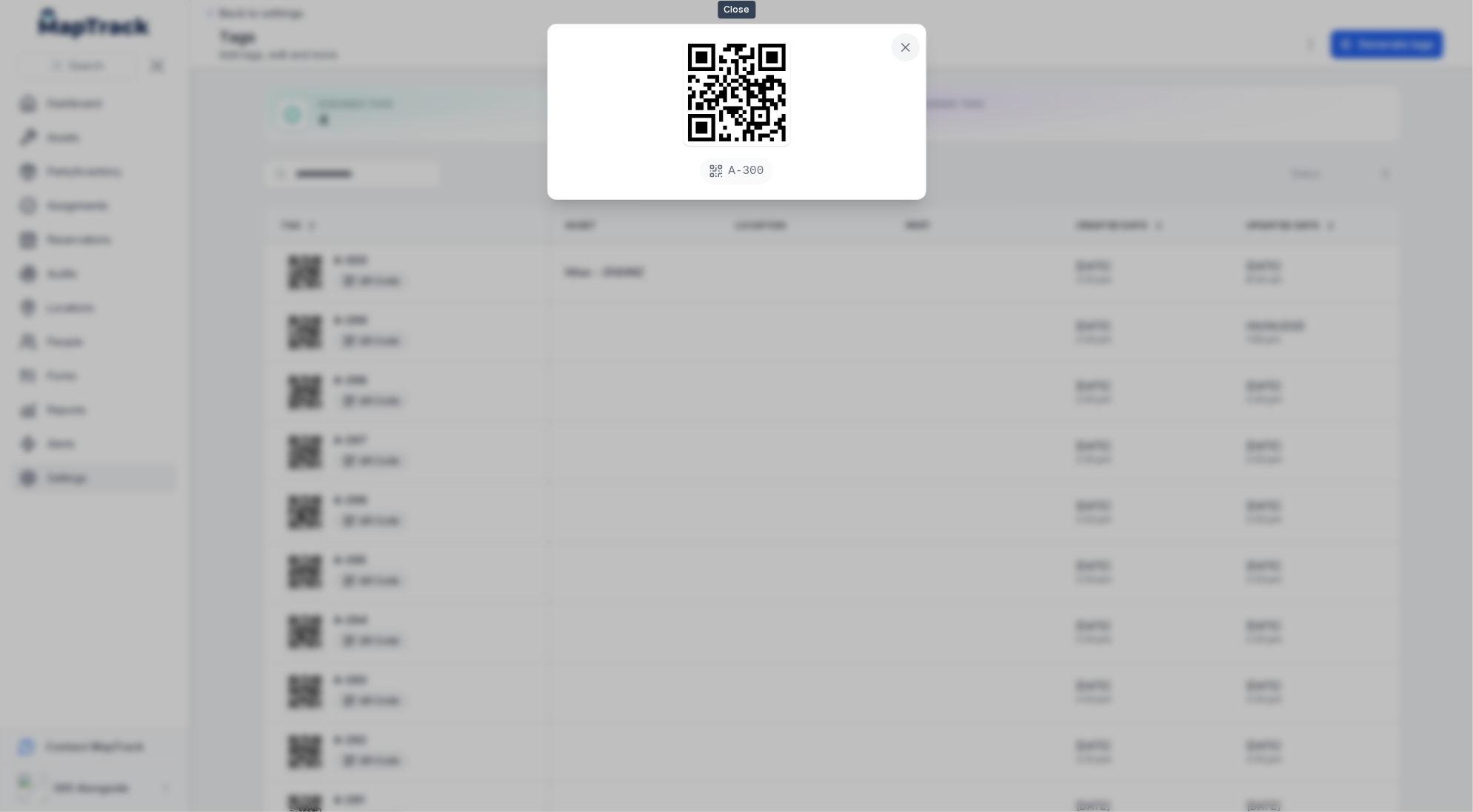
click at [907, 40] on icon at bounding box center [905, 47] width 15 height 15
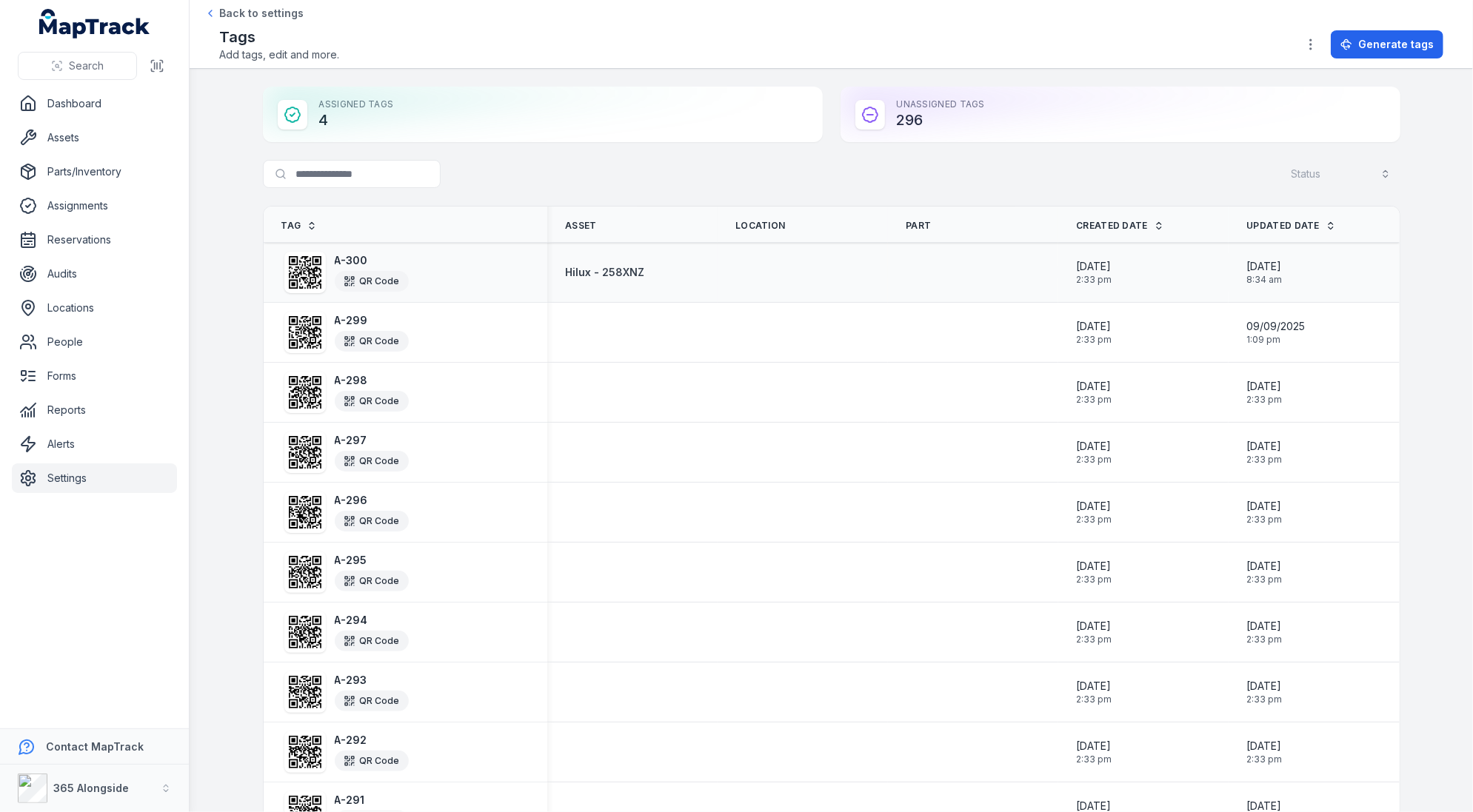
click at [292, 261] on icon at bounding box center [305, 272] width 33 height 33
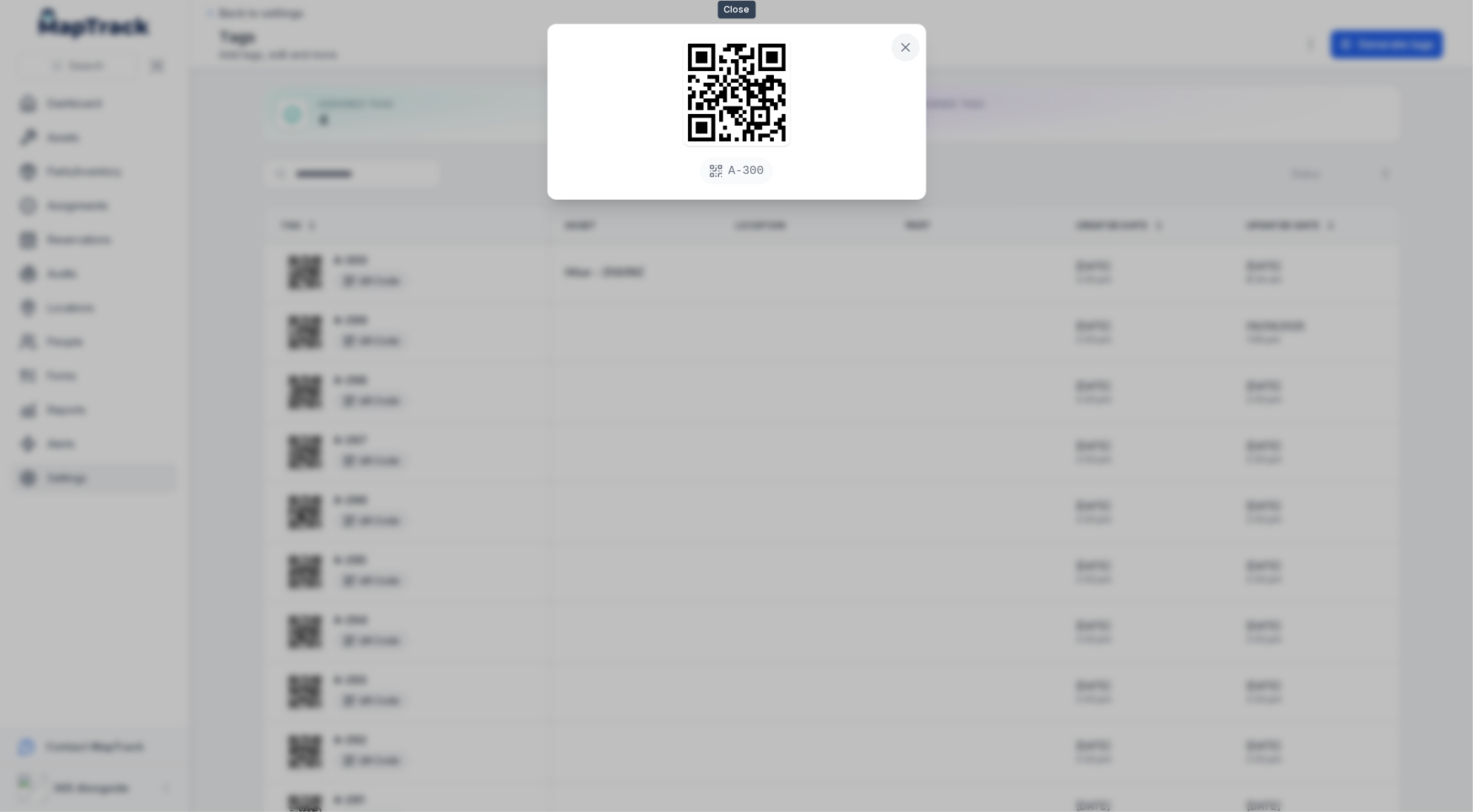
click at [910, 56] on button at bounding box center [905, 47] width 29 height 29
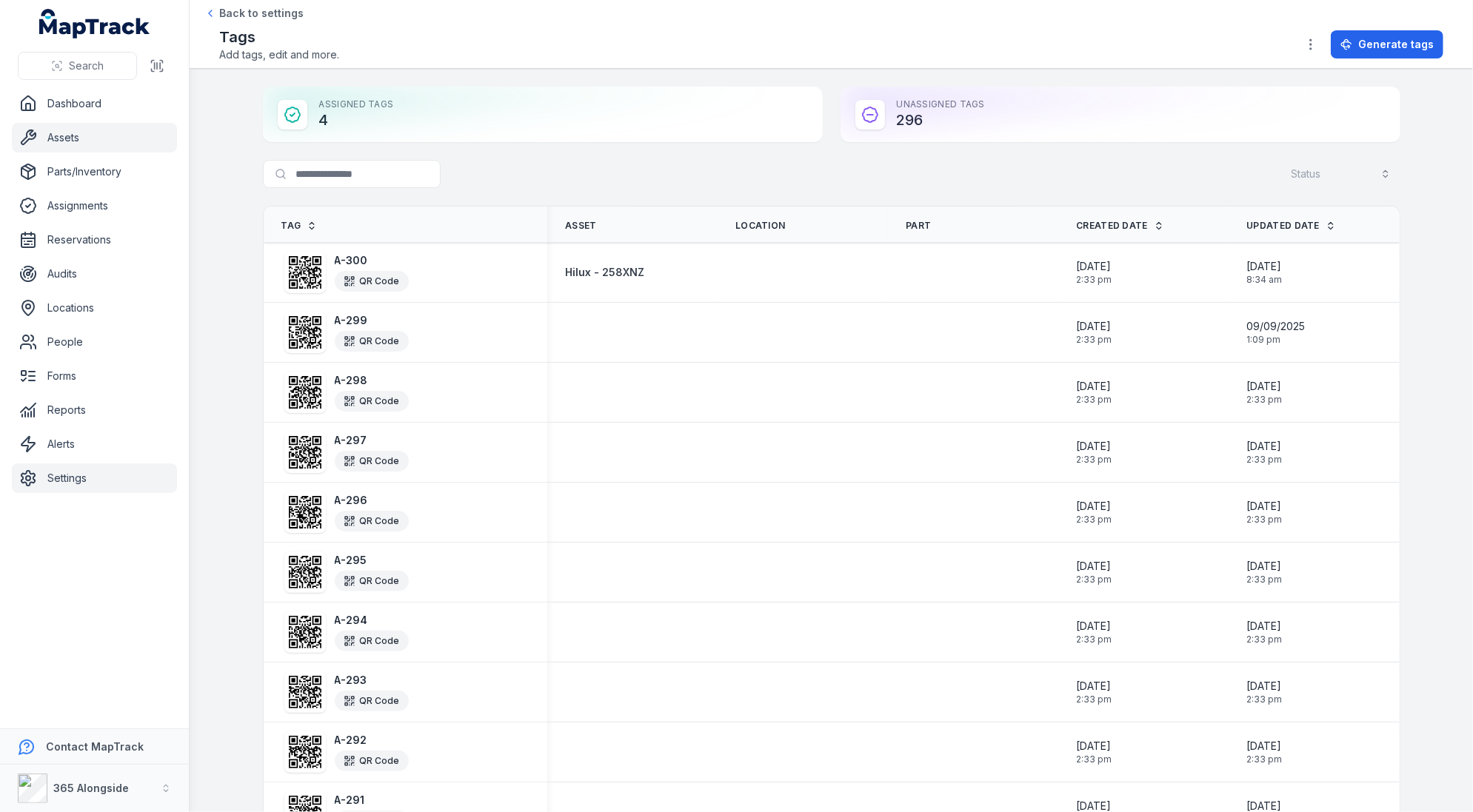
click at [61, 126] on link "Assets" at bounding box center [94, 138] width 165 height 30
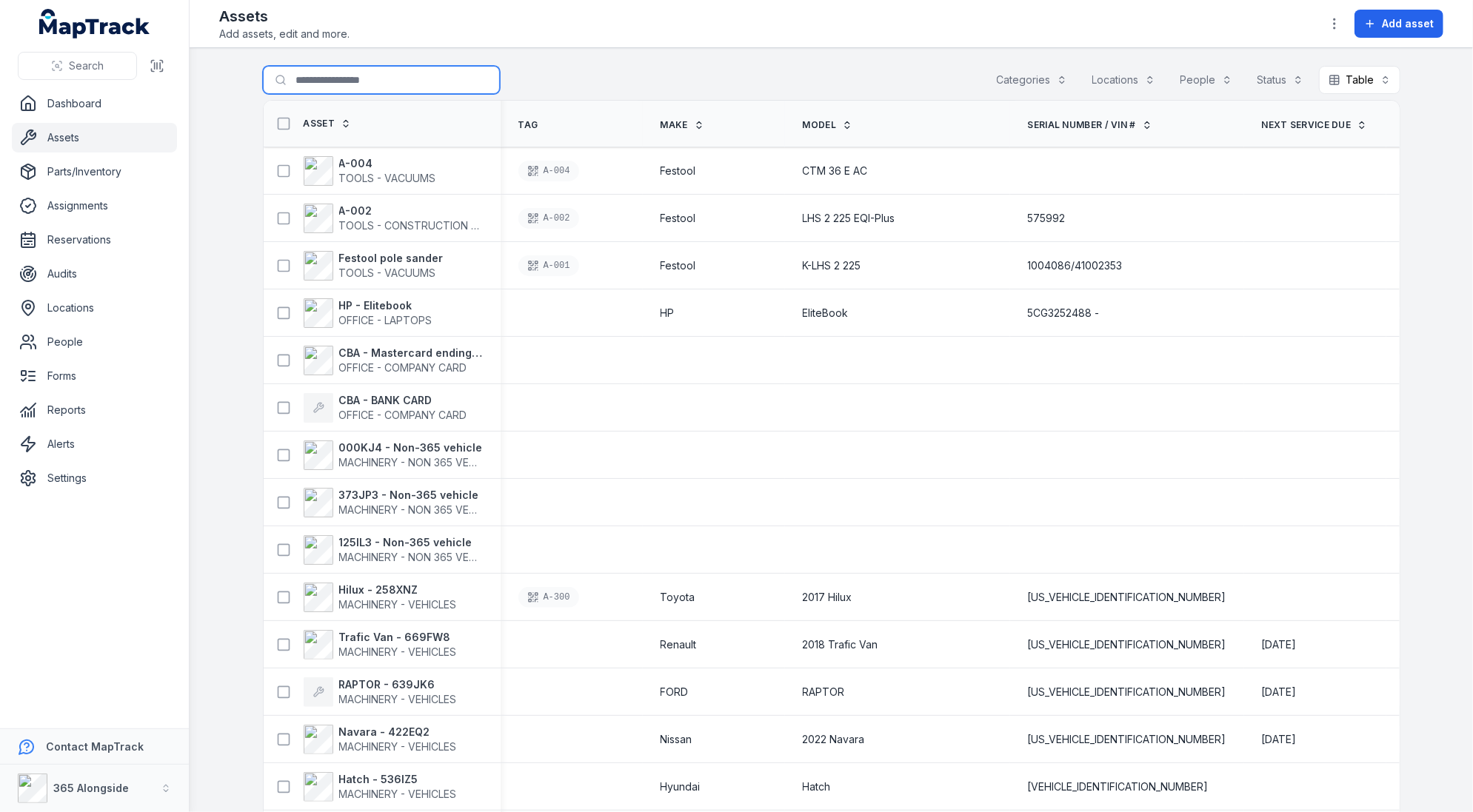
click at [325, 81] on input "Search for assets" at bounding box center [381, 80] width 237 height 29
click at [724, 590] on div "Toyota" at bounding box center [713, 597] width 107 height 15
click at [63, 336] on link "People" at bounding box center [94, 342] width 165 height 30
click at [986, 378] on td at bounding box center [897, 360] width 225 height 47
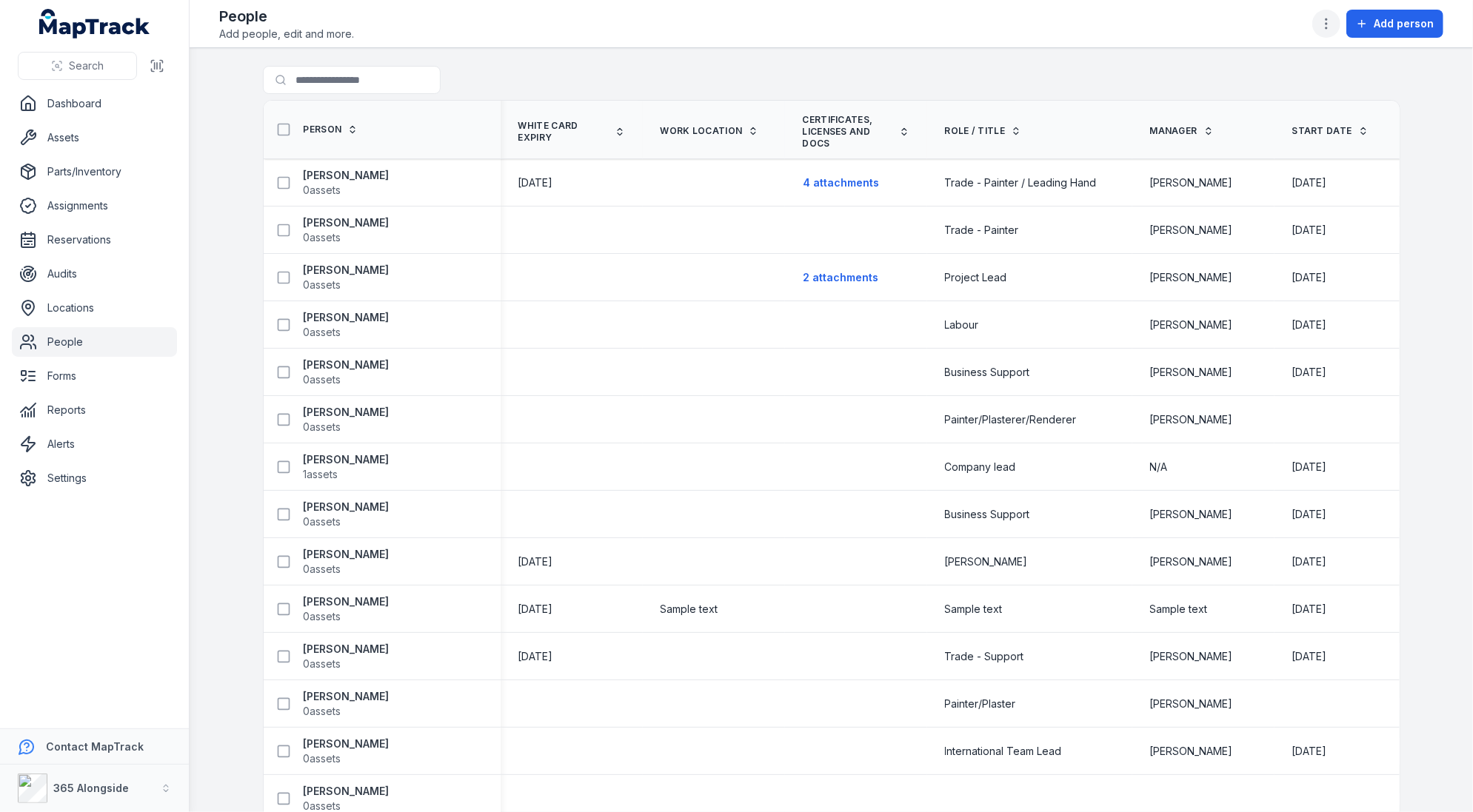
click at [1330, 26] on icon "button" at bounding box center [1325, 24] width 15 height 15
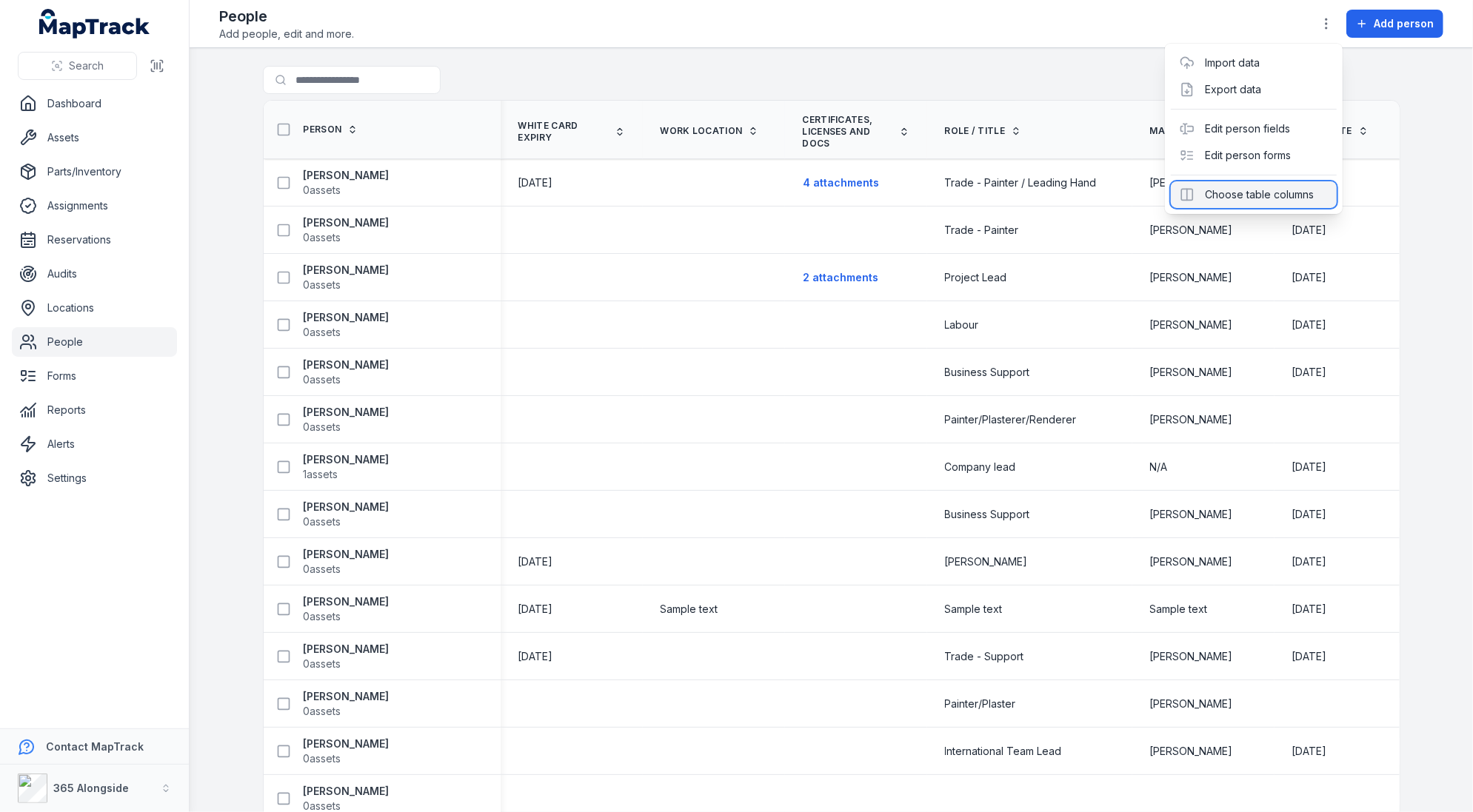
click at [1268, 183] on div "Choose table columns" at bounding box center [1253, 194] width 166 height 27
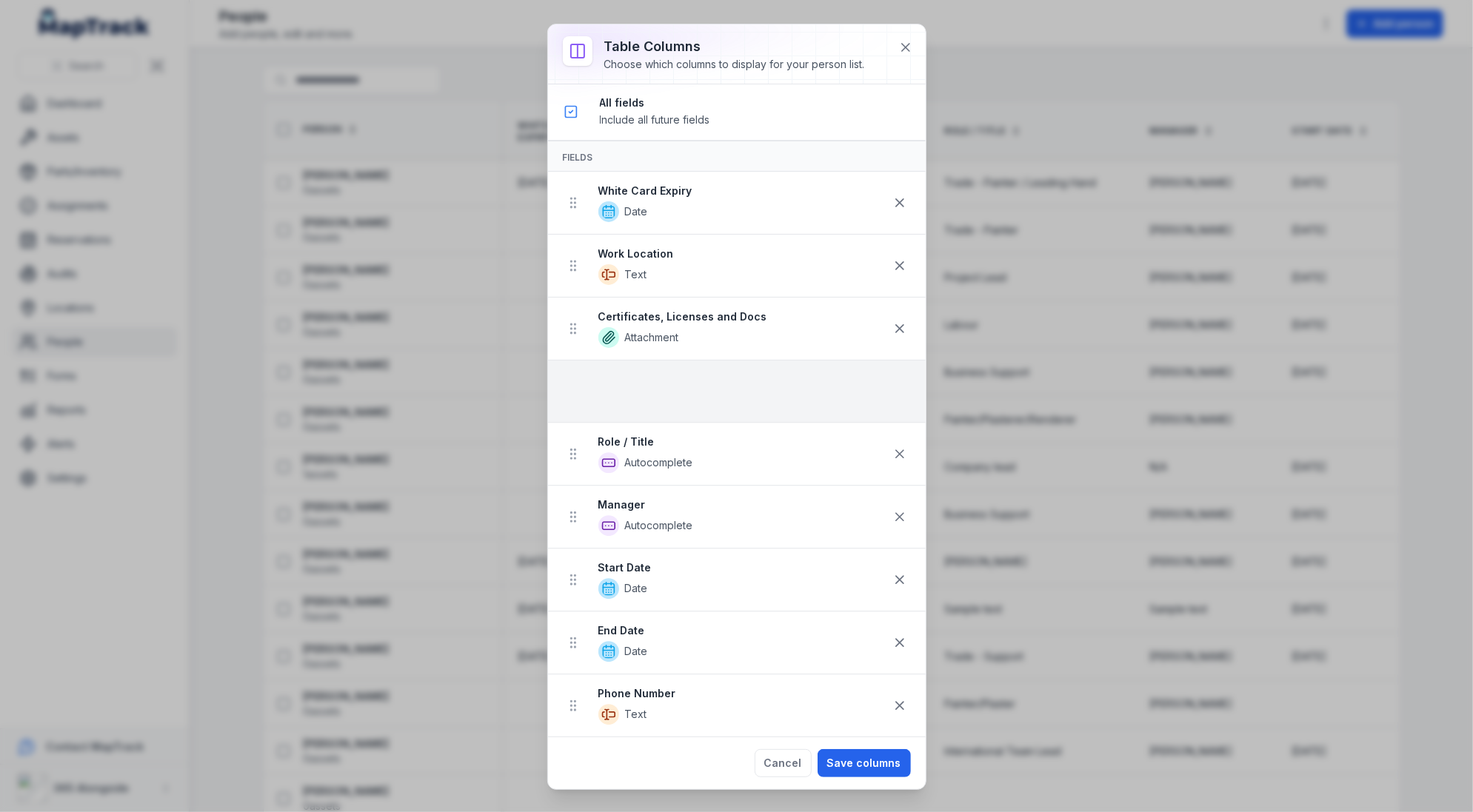
drag, startPoint x: 569, startPoint y: 331, endPoint x: 613, endPoint y: 378, distance: 64.4
click at [613, 378] on ul "White Card Expiry Date Work Location Text Certificates, Licenses and Docs Attac…" at bounding box center [736, 675] width 378 height 1006
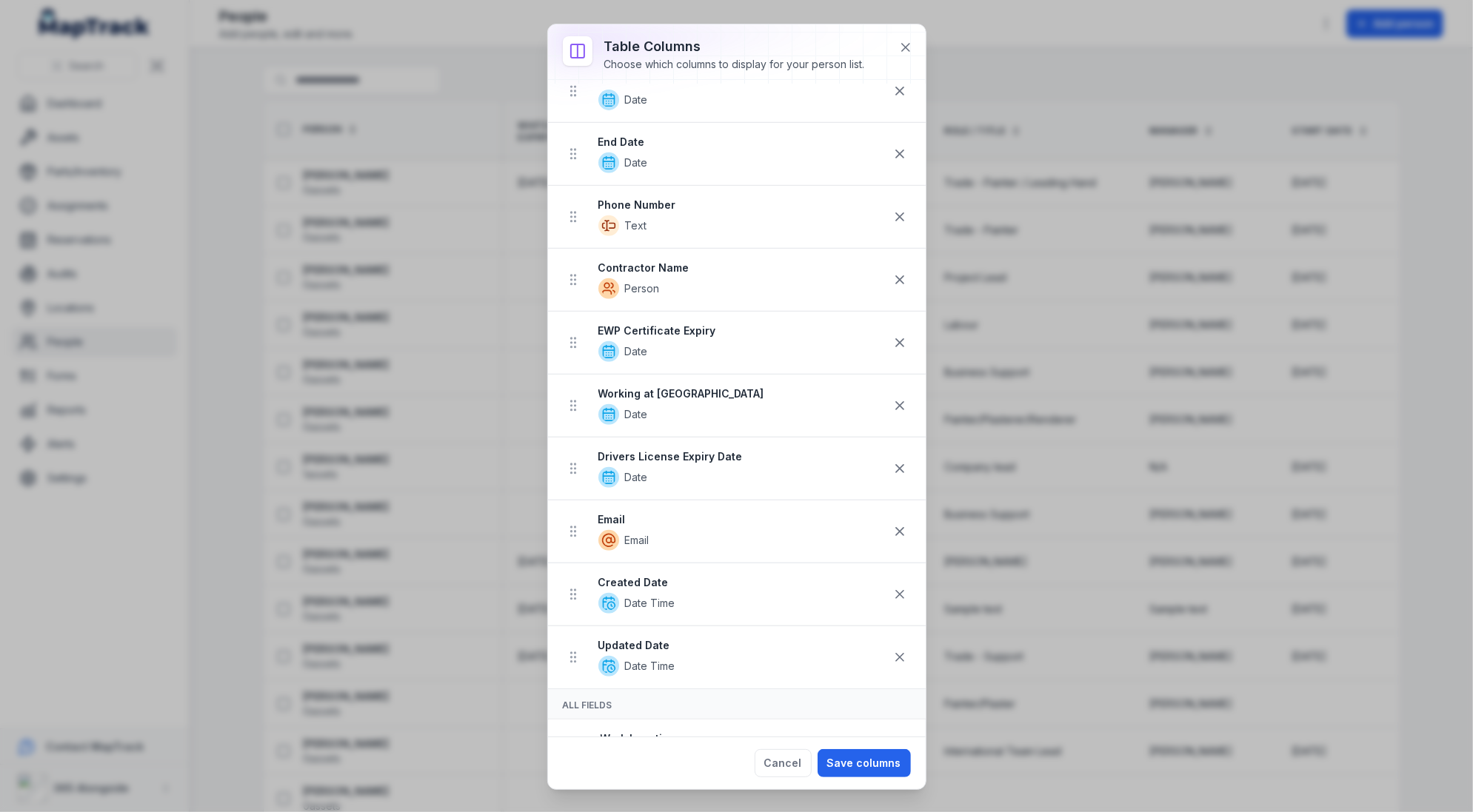
scroll to position [542, 0]
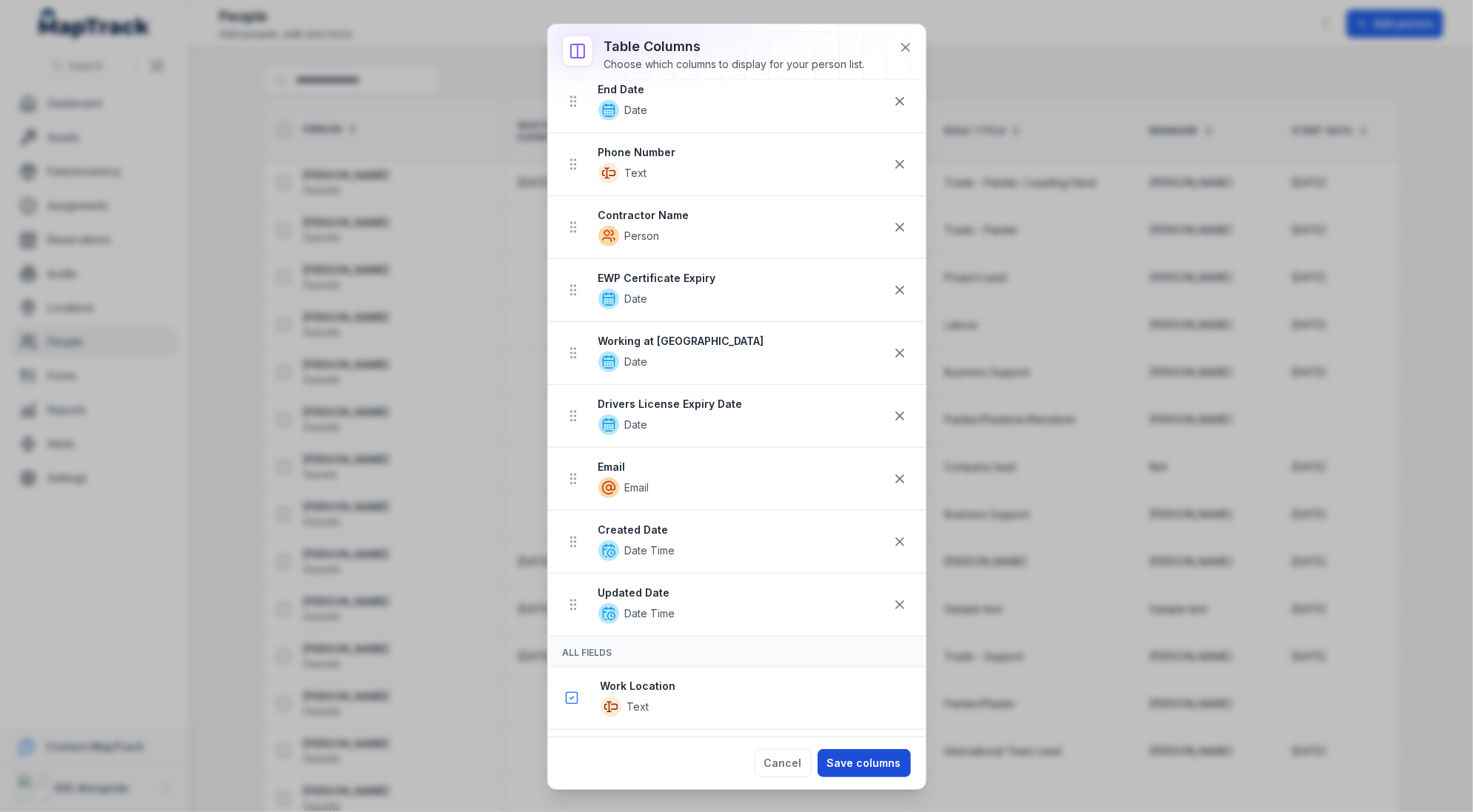
click at [861, 764] on button "Save columns" at bounding box center [863, 763] width 94 height 29
